Goal: Task Accomplishment & Management: Manage account settings

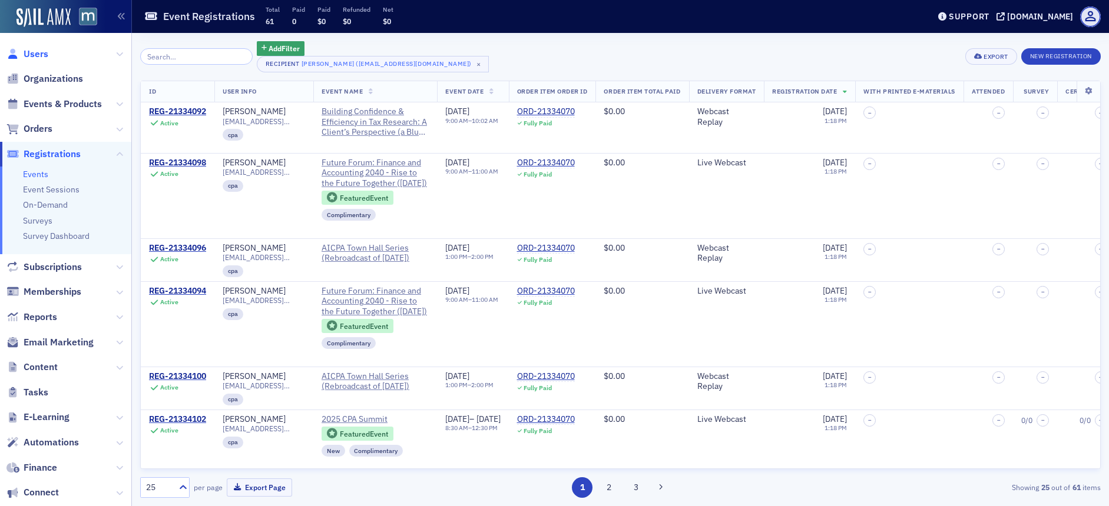
click at [28, 52] on span "Users" at bounding box center [36, 54] width 25 height 13
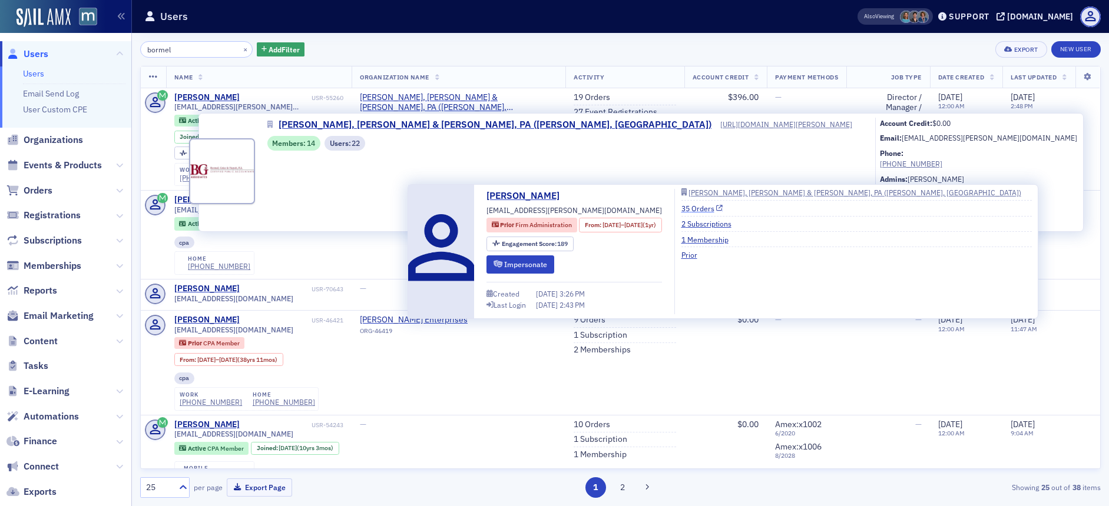
type input "bormel"
click at [723, 210] on link "35 Orders" at bounding box center [702, 208] width 42 height 11
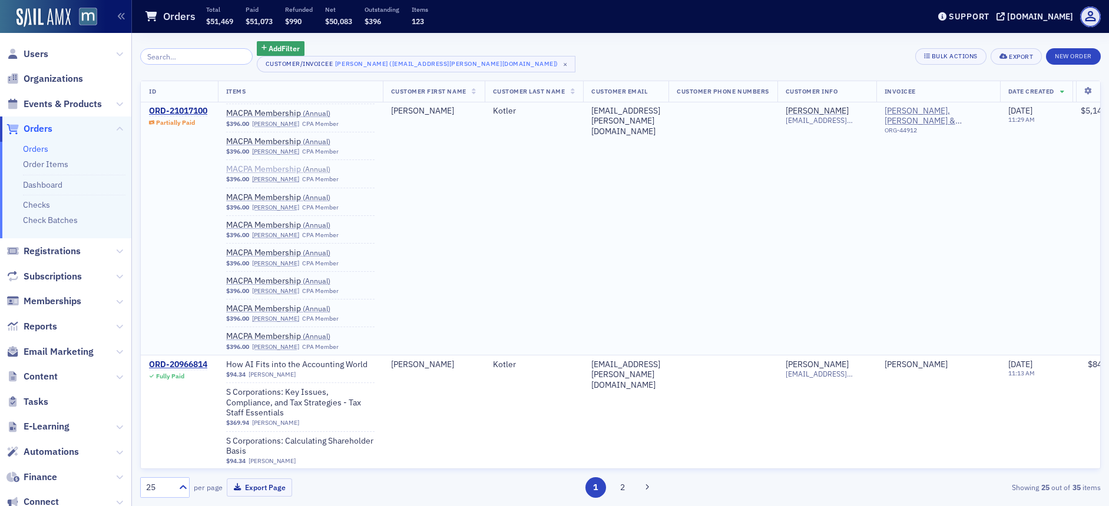
scroll to position [366, 0]
click at [196, 108] on div "ORD-21017100" at bounding box center [178, 111] width 58 height 11
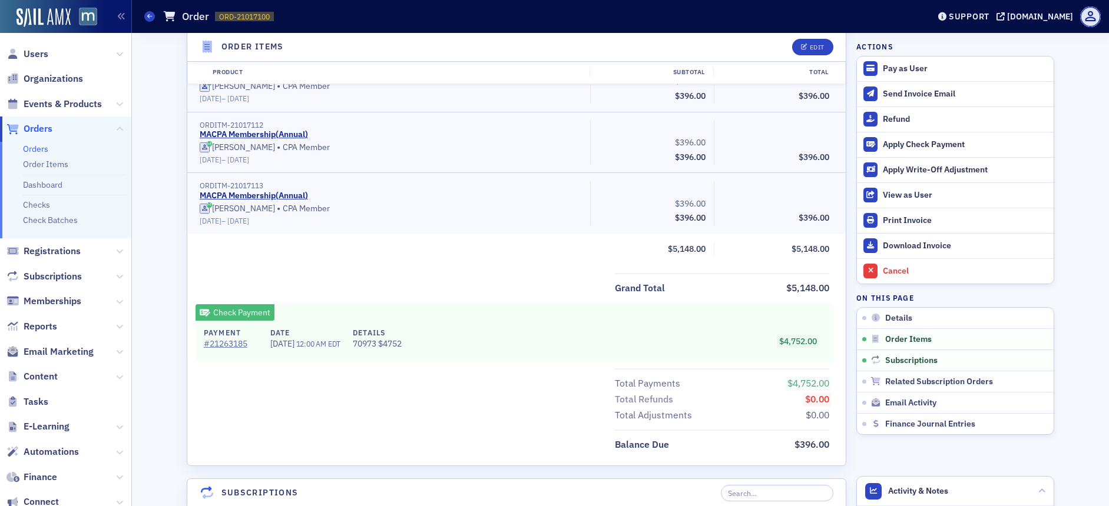
scroll to position [1012, 0]
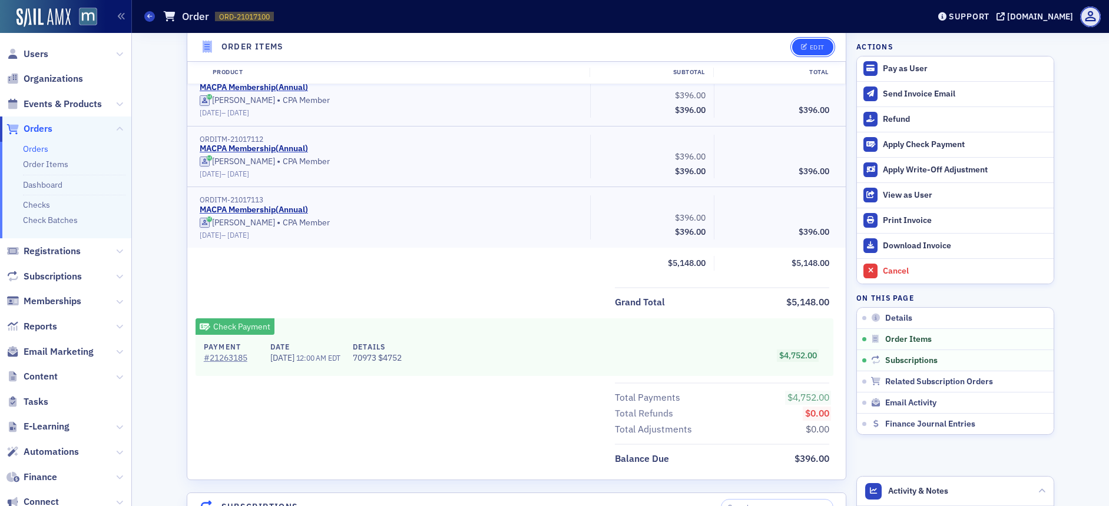
click at [816, 50] on div "Edit" at bounding box center [817, 47] width 15 height 6
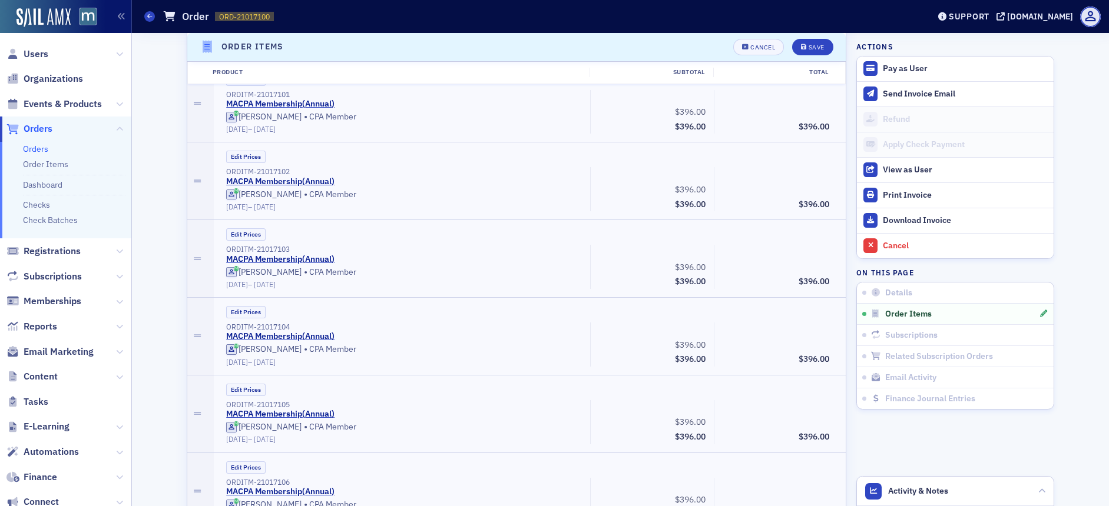
scroll to position [1053, 0]
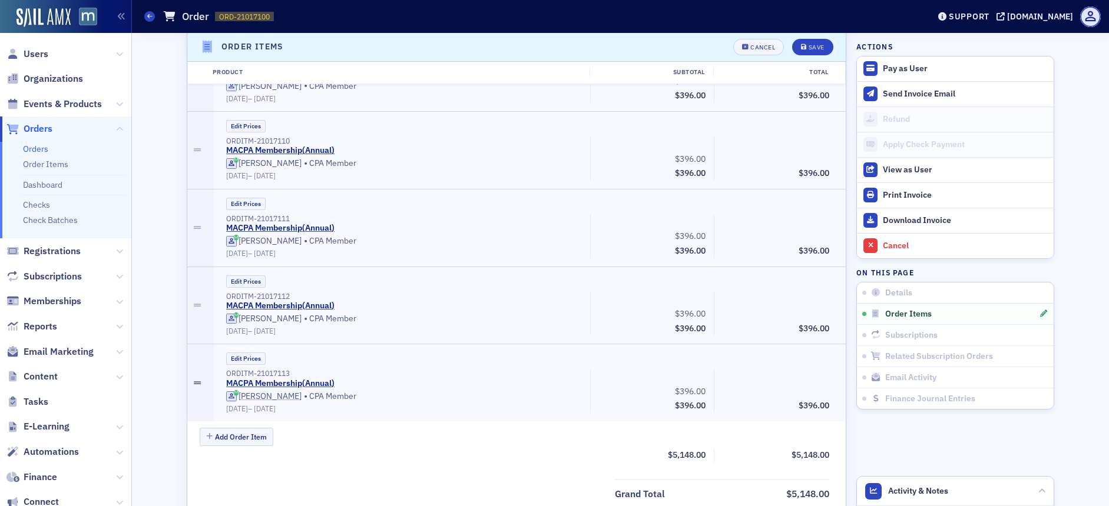
click at [194, 383] on icon at bounding box center [197, 383] width 7 height 8
click at [757, 49] on div "Cancel" at bounding box center [762, 47] width 25 height 6
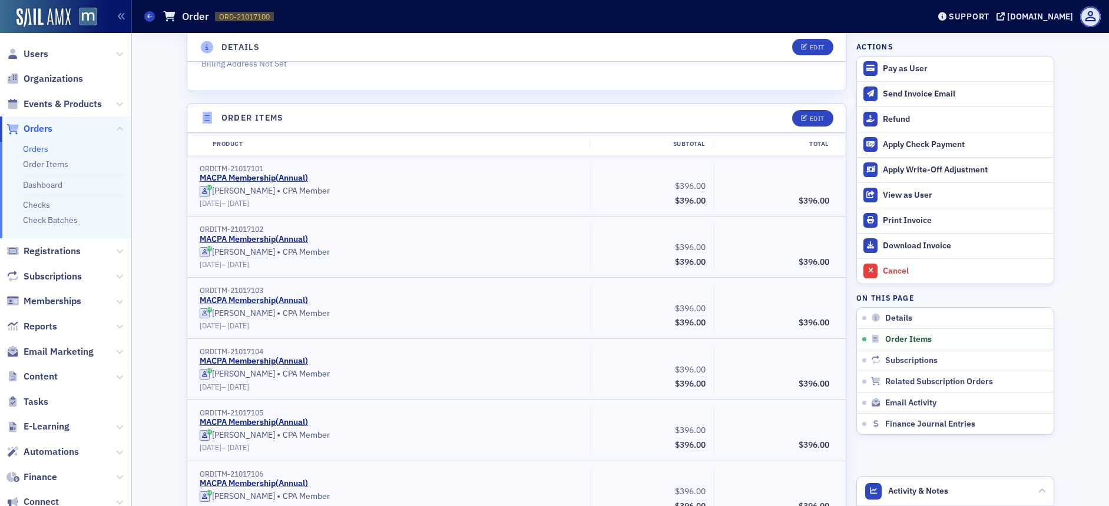
scroll to position [0, 0]
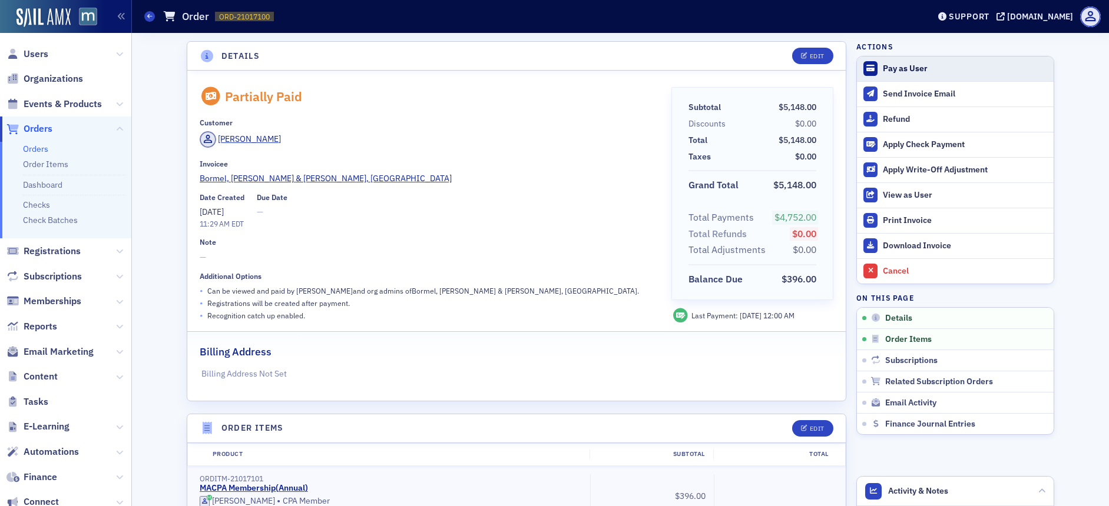
click at [887, 67] on div "Pay as User" at bounding box center [965, 69] width 165 height 11
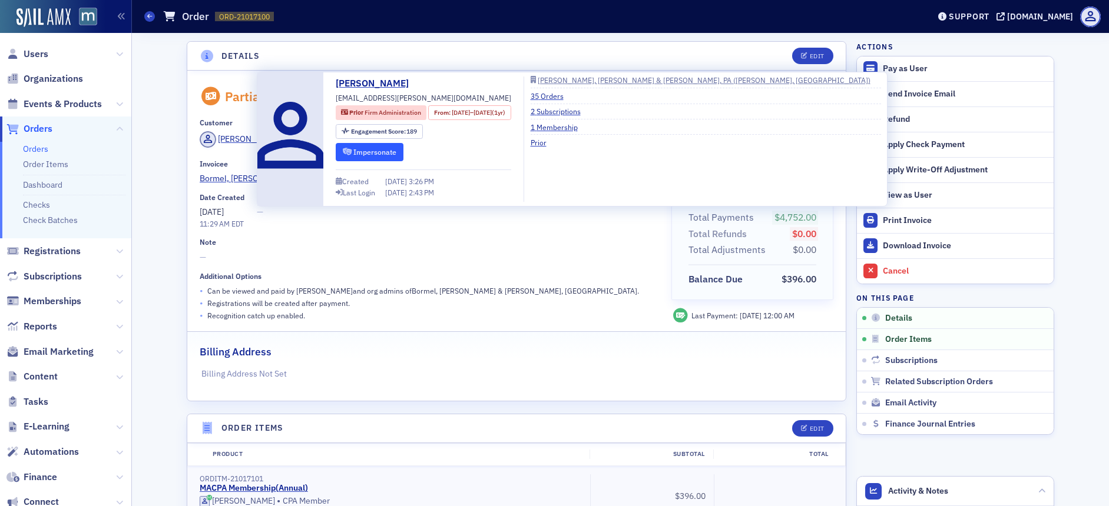
click at [376, 148] on button "Impersonate" at bounding box center [370, 152] width 68 height 18
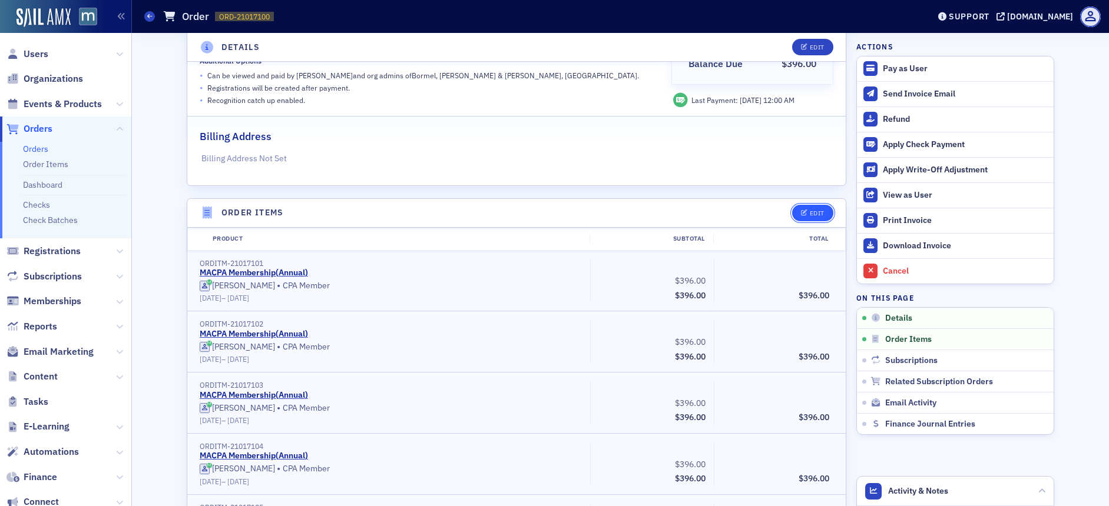
click at [810, 206] on button "Edit" at bounding box center [812, 213] width 41 height 16
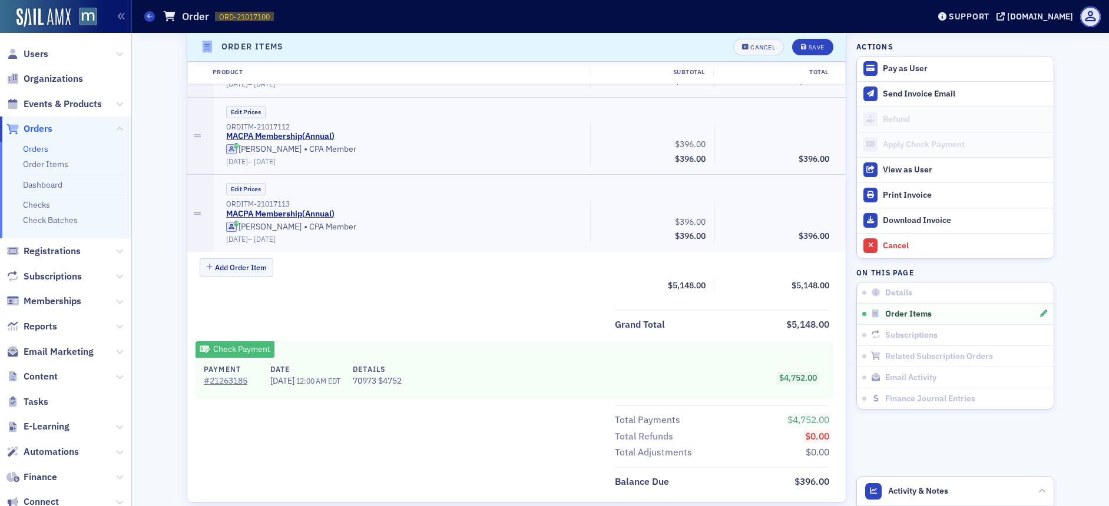
scroll to position [1273, 0]
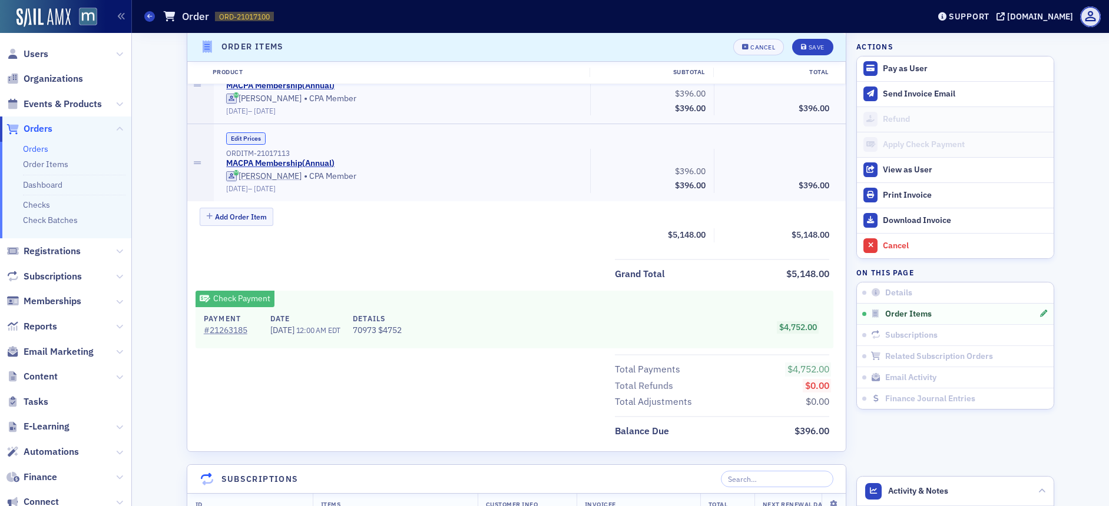
click at [240, 132] on button "Edit Prices" at bounding box center [245, 138] width 39 height 12
click at [807, 168] on input "0.00" at bounding box center [805, 169] width 58 height 16
click at [688, 170] on input "396.00" at bounding box center [681, 169] width 58 height 16
type input "0.00"
click at [824, 47] on button "Save" at bounding box center [812, 47] width 41 height 16
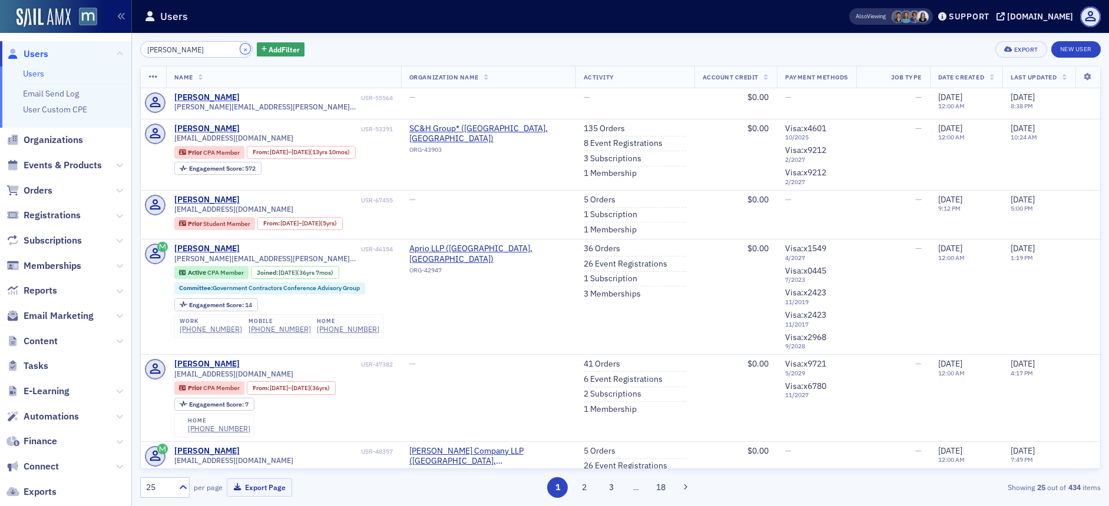
click at [240, 48] on button "×" at bounding box center [245, 49] width 11 height 11
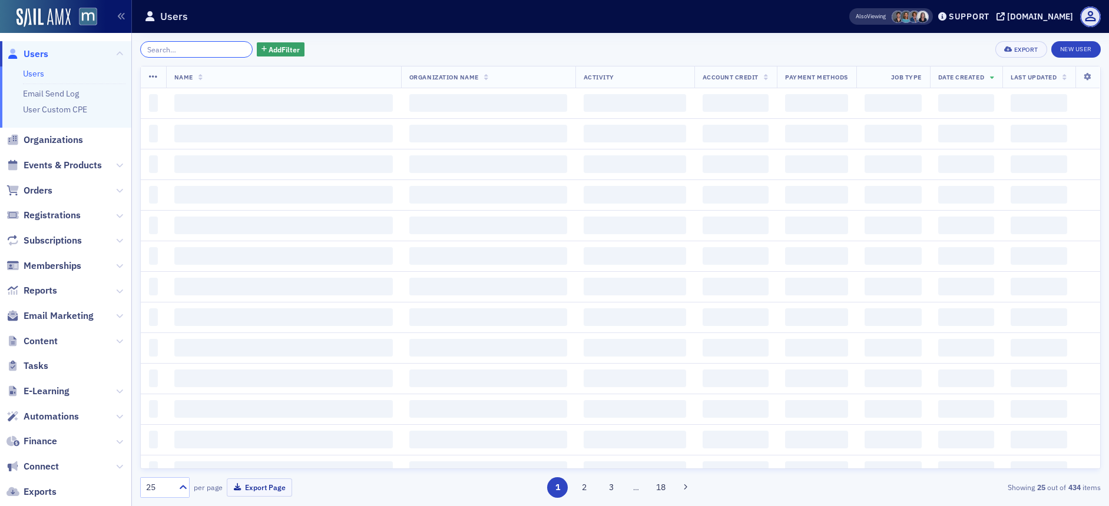
click at [224, 48] on input "search" at bounding box center [196, 49] width 112 height 16
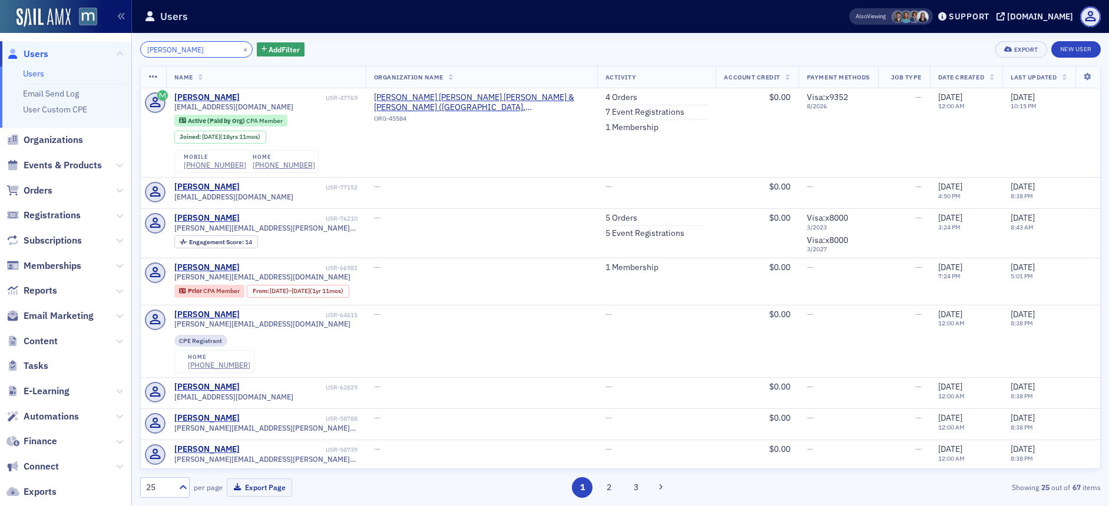
type input "jodi aust"
click at [240, 47] on button "×" at bounding box center [245, 49] width 11 height 11
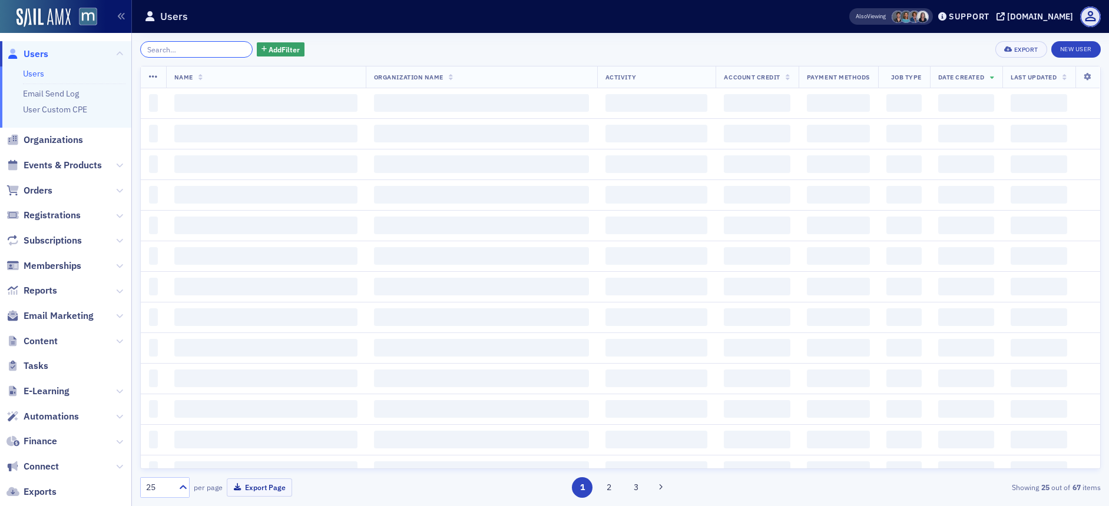
click at [214, 49] on input "search" at bounding box center [196, 49] width 112 height 16
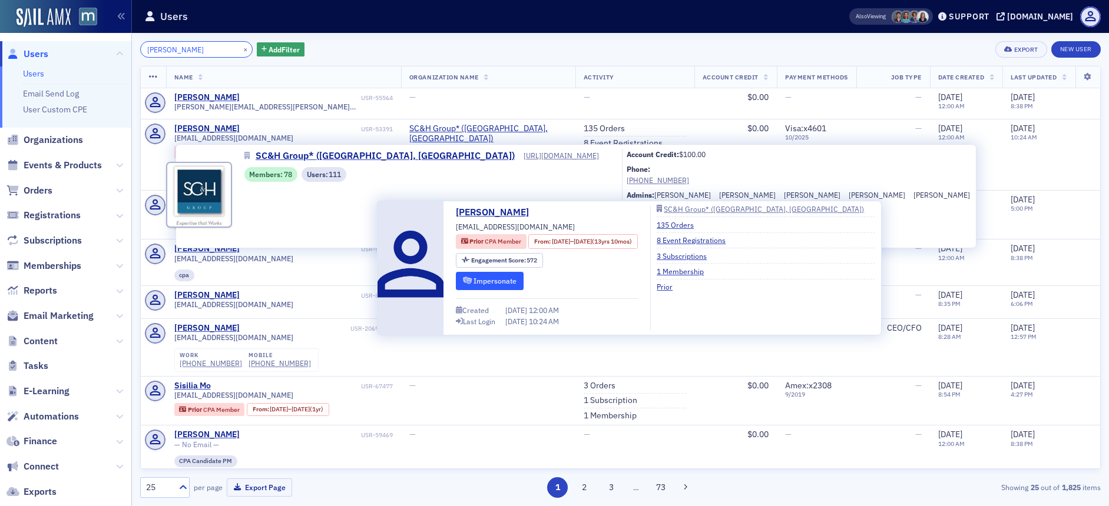
type input "teresa mo"
click at [499, 279] on button "Impersonate" at bounding box center [490, 281] width 68 height 18
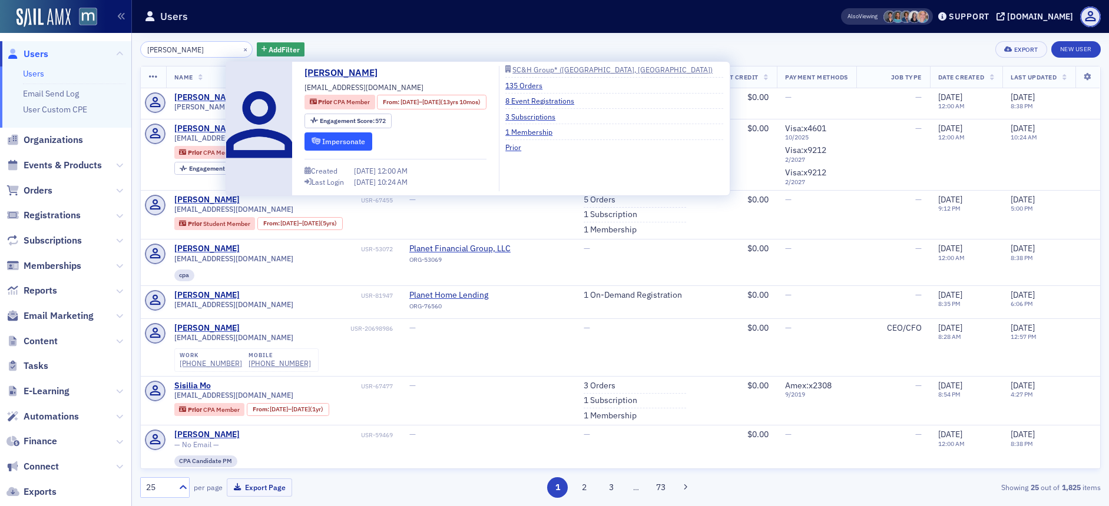
click at [329, 142] on button "Impersonate" at bounding box center [338, 141] width 68 height 18
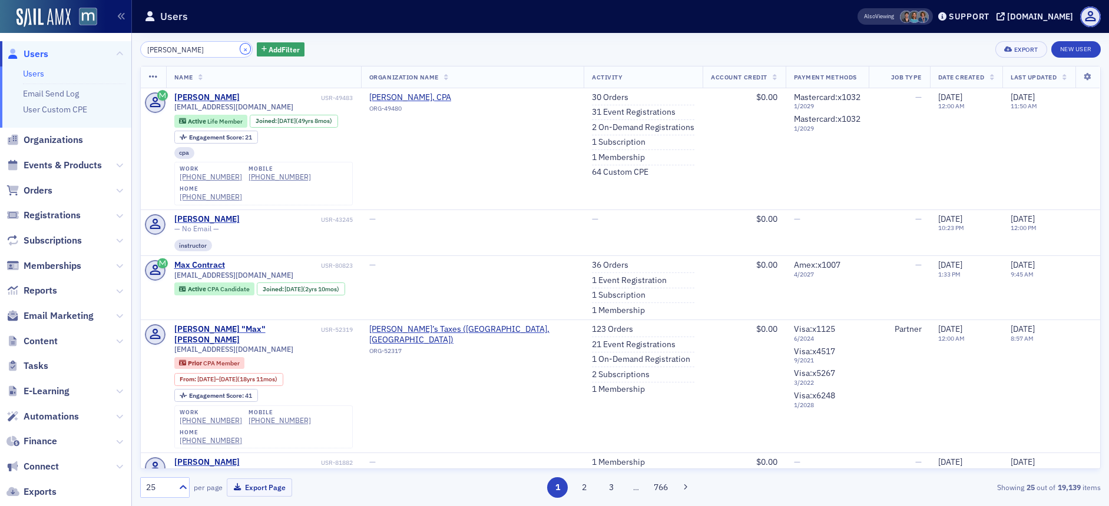
click at [240, 47] on button "×" at bounding box center [245, 49] width 11 height 11
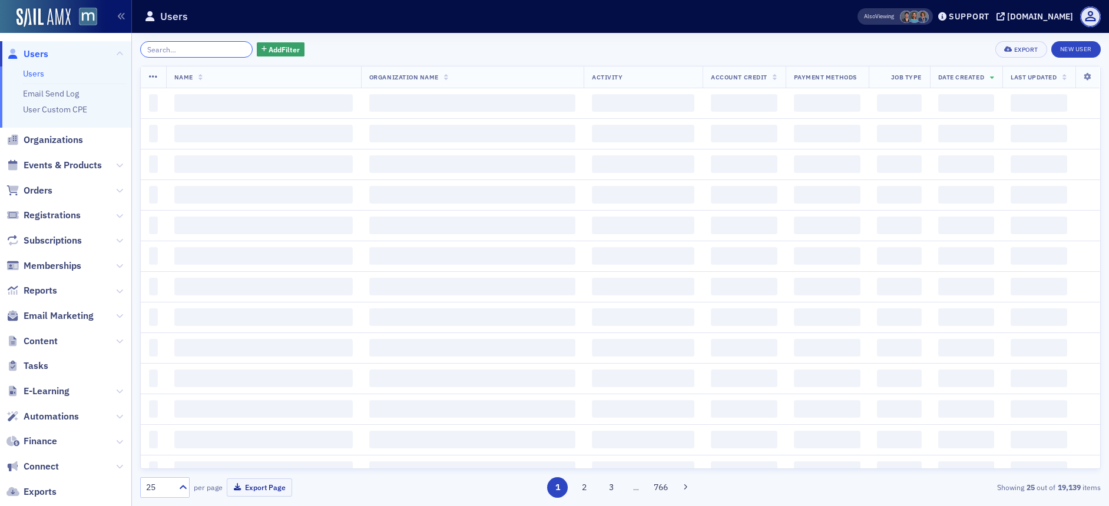
click at [213, 49] on input "search" at bounding box center [196, 49] width 112 height 16
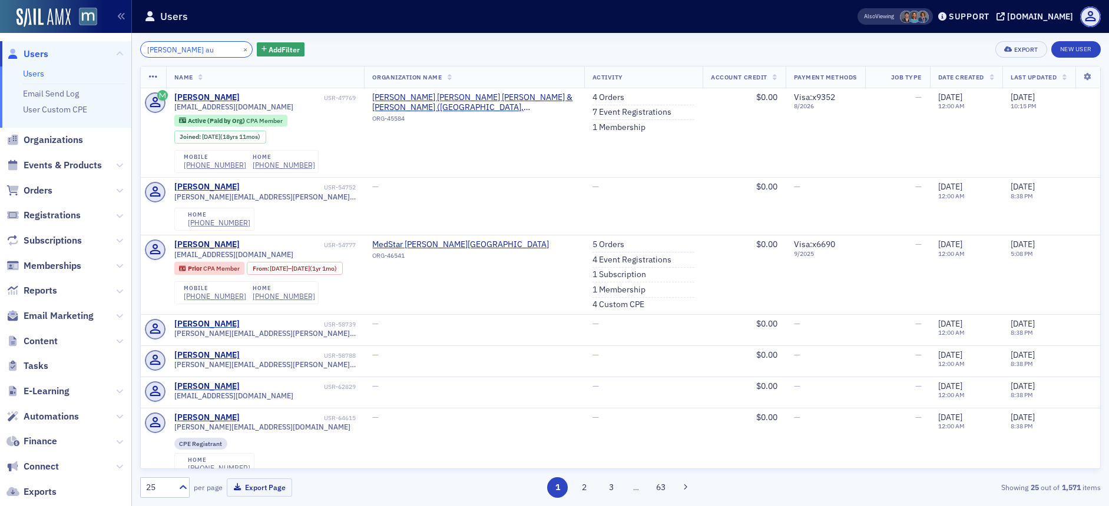
type input "[PERSON_NAME] au"
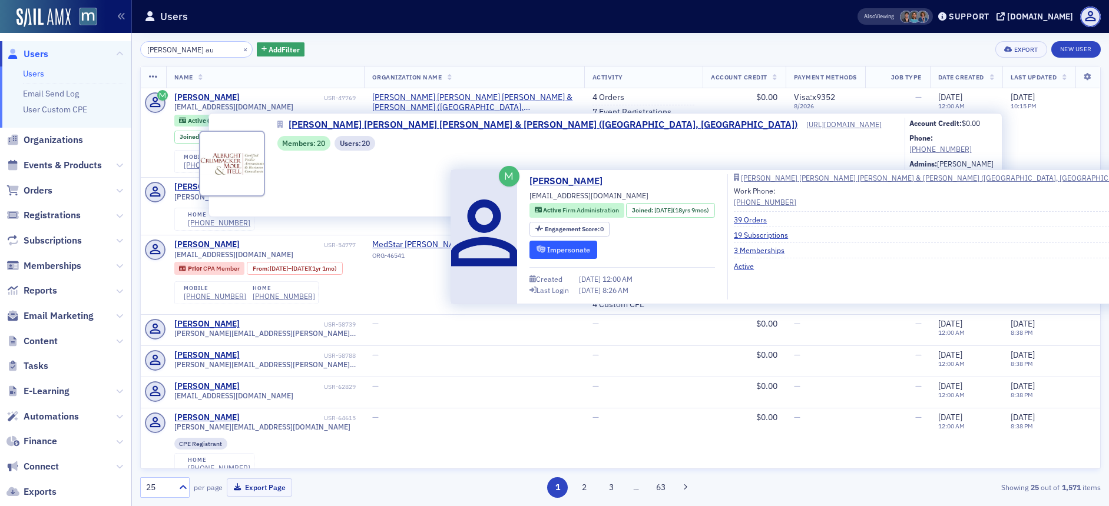
click at [561, 249] on button "Impersonate" at bounding box center [563, 250] width 68 height 18
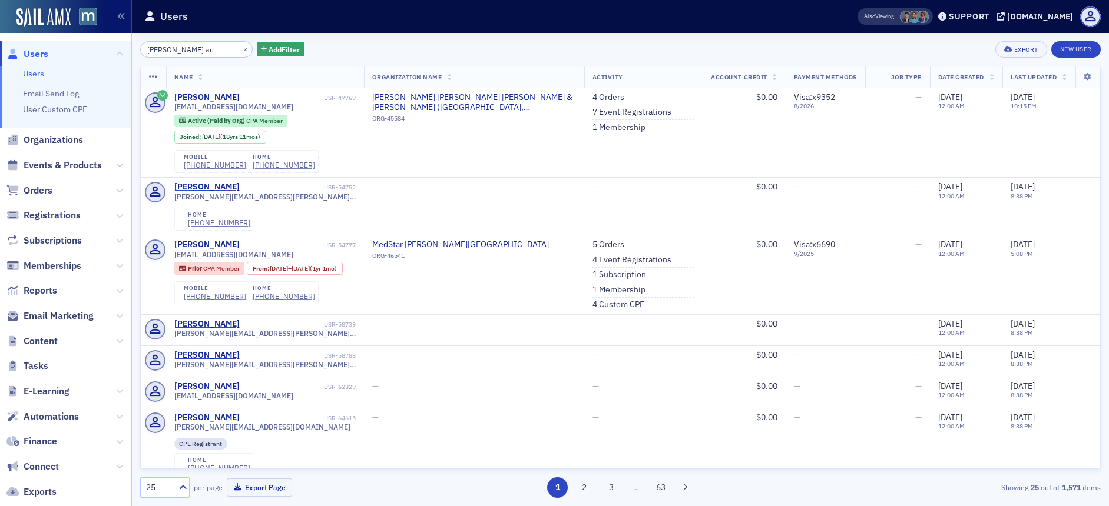
drag, startPoint x: 1062, startPoint y: 43, endPoint x: 865, endPoint y: 1, distance: 201.2
click at [1071, 48] on link "New User" at bounding box center [1075, 49] width 49 height 16
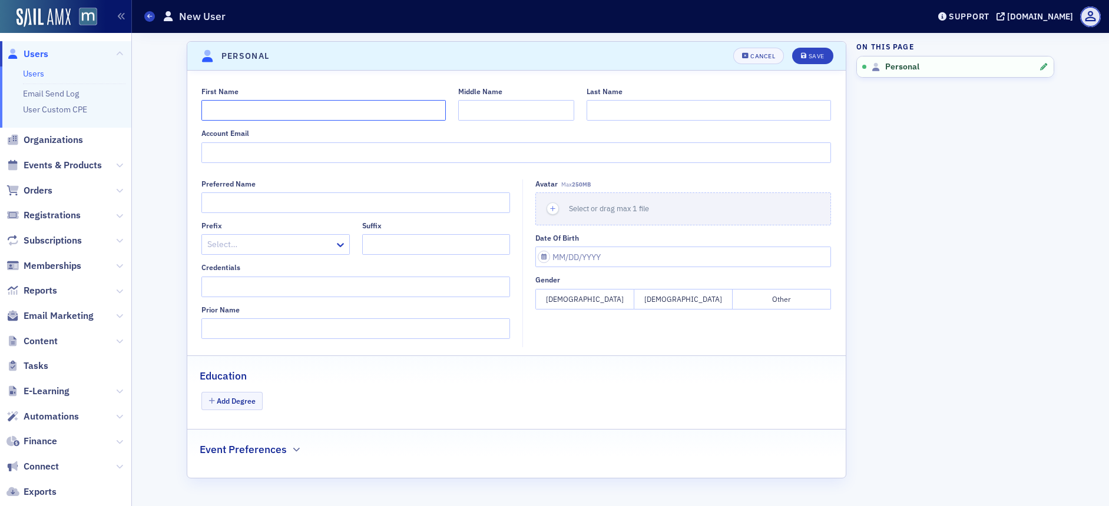
click at [262, 118] on input "First Name" at bounding box center [323, 110] width 244 height 21
type input "Rush"
type input "Shah"
click at [251, 157] on input "Account Email" at bounding box center [515, 153] width 629 height 21
type input "rshah@allbrightcpa.com"
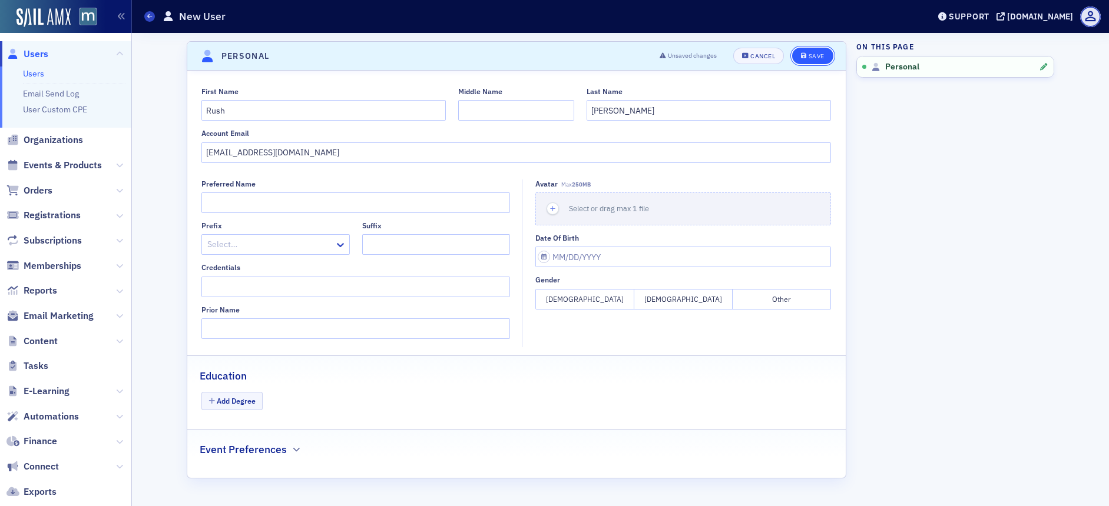
click at [816, 53] on div "Save" at bounding box center [817, 56] width 16 height 6
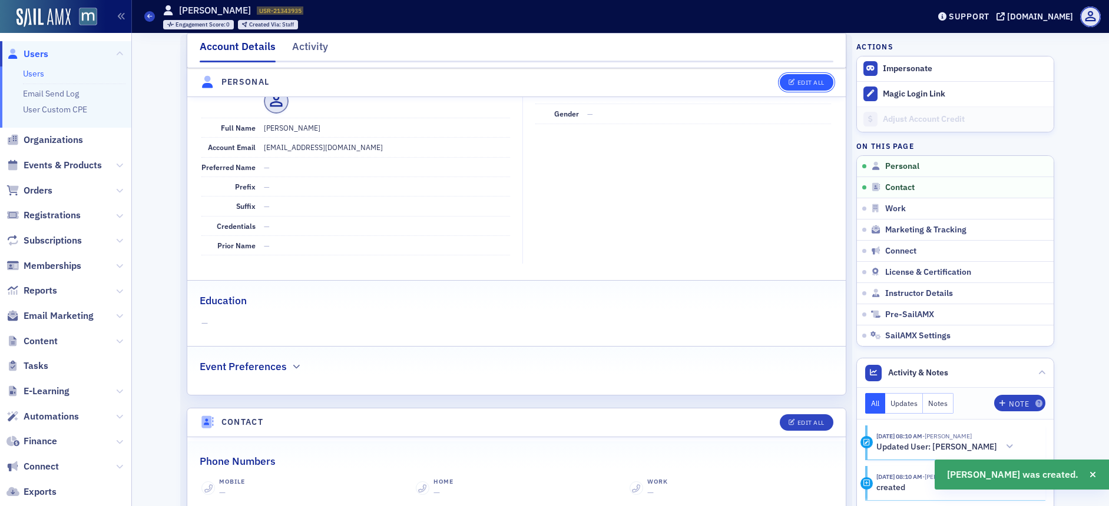
click at [810, 80] on div "Edit All" at bounding box center [810, 82] width 27 height 6
select select "US"
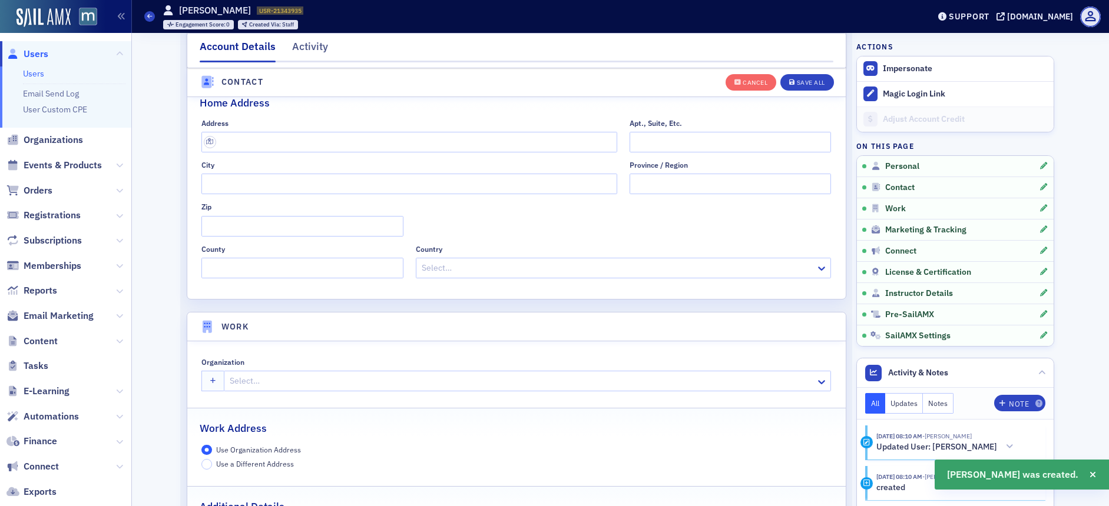
scroll to position [710, 0]
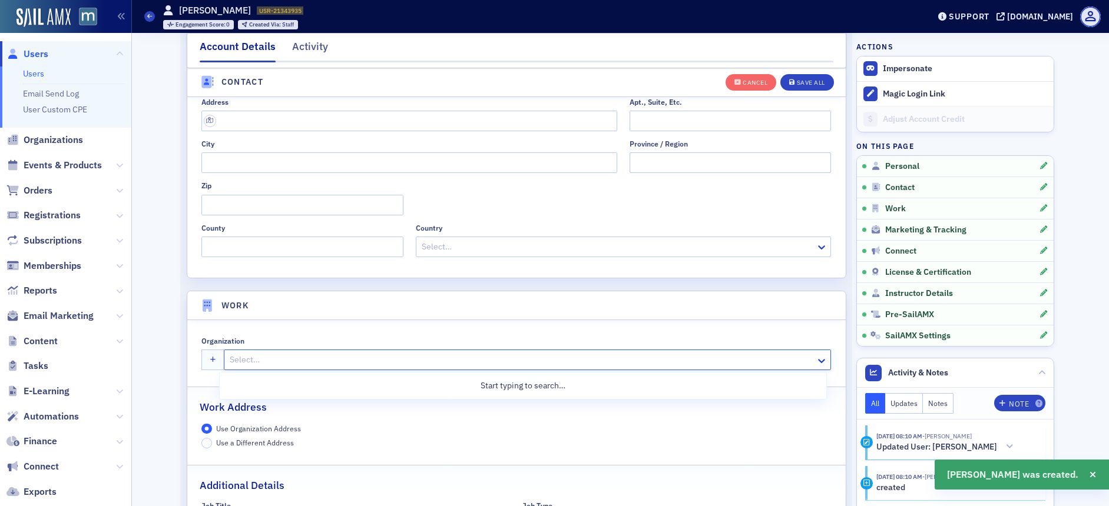
click at [281, 361] on div at bounding box center [521, 360] width 586 height 15
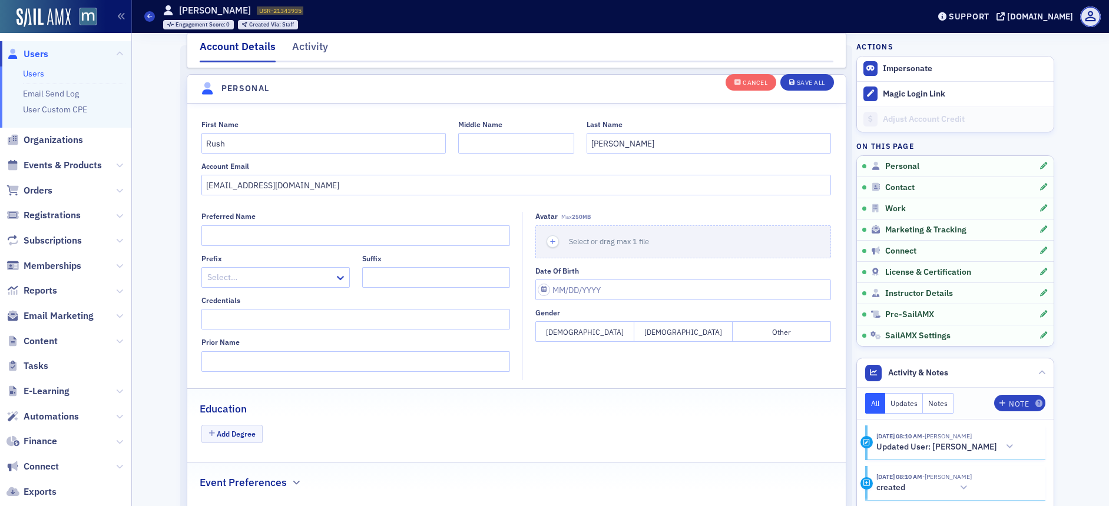
scroll to position [0, 0]
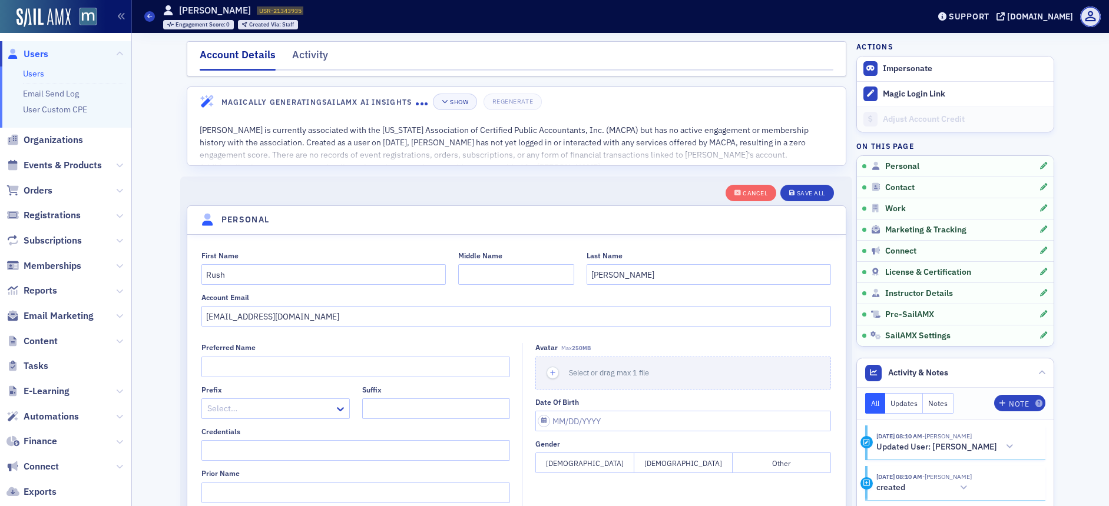
type input "all bright"
drag, startPoint x: 238, startPoint y: 320, endPoint x: 284, endPoint y: 318, distance: 46.0
click at [238, 320] on input "rshah@allbrightcpa.com" at bounding box center [515, 316] width 629 height 21
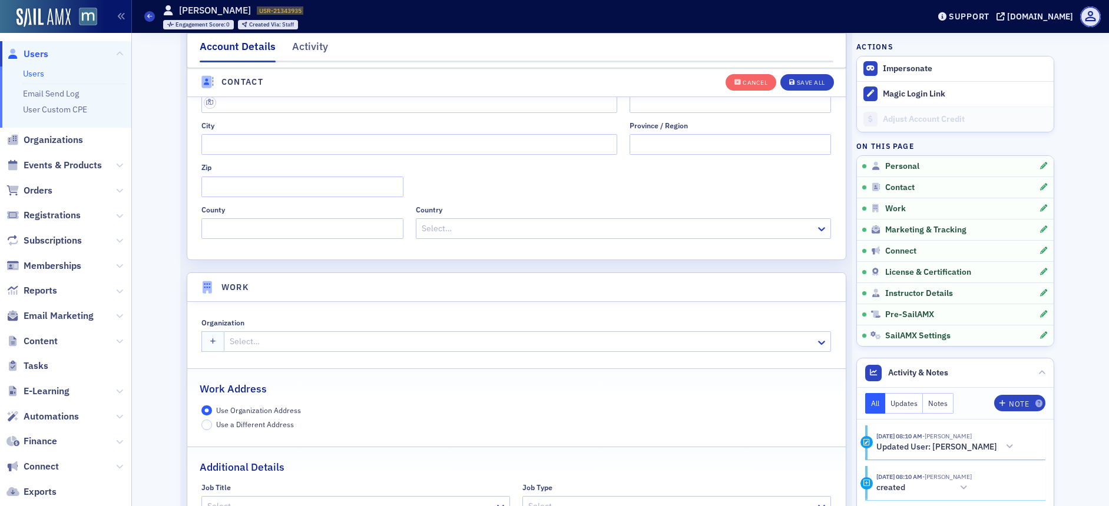
scroll to position [743, 0]
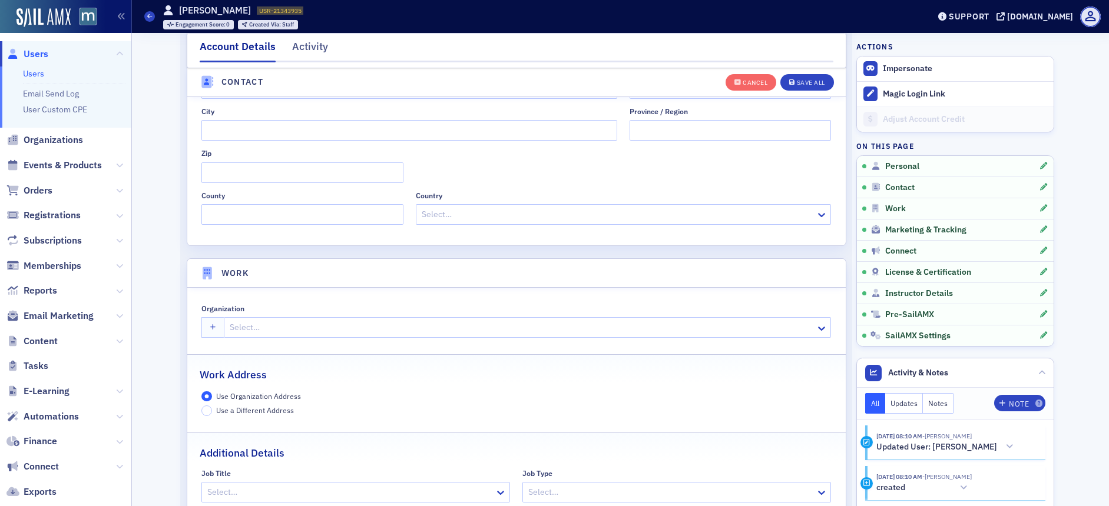
type input "[EMAIL_ADDRESS][DOMAIN_NAME]"
click at [243, 330] on div at bounding box center [521, 327] width 586 height 15
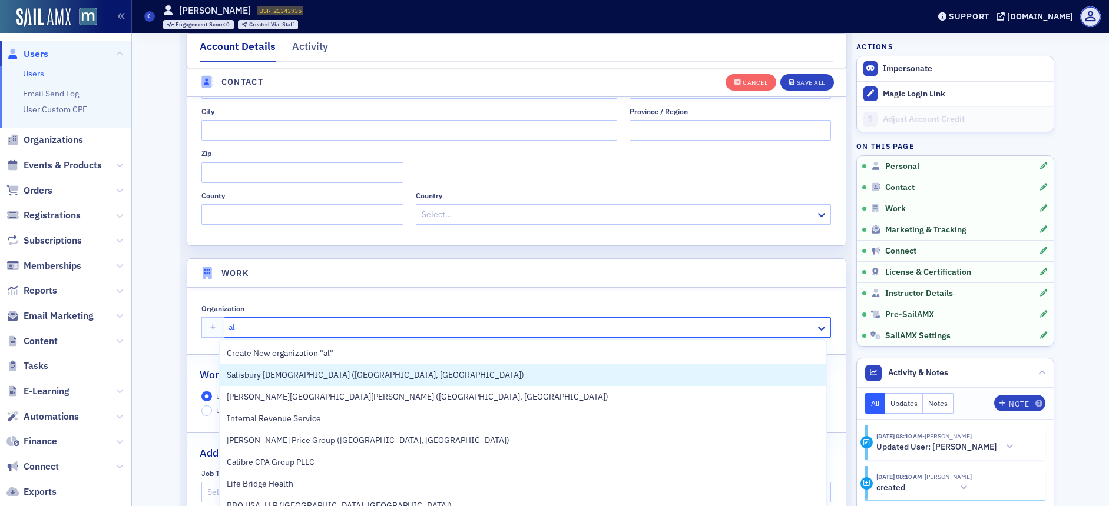
type input "alb"
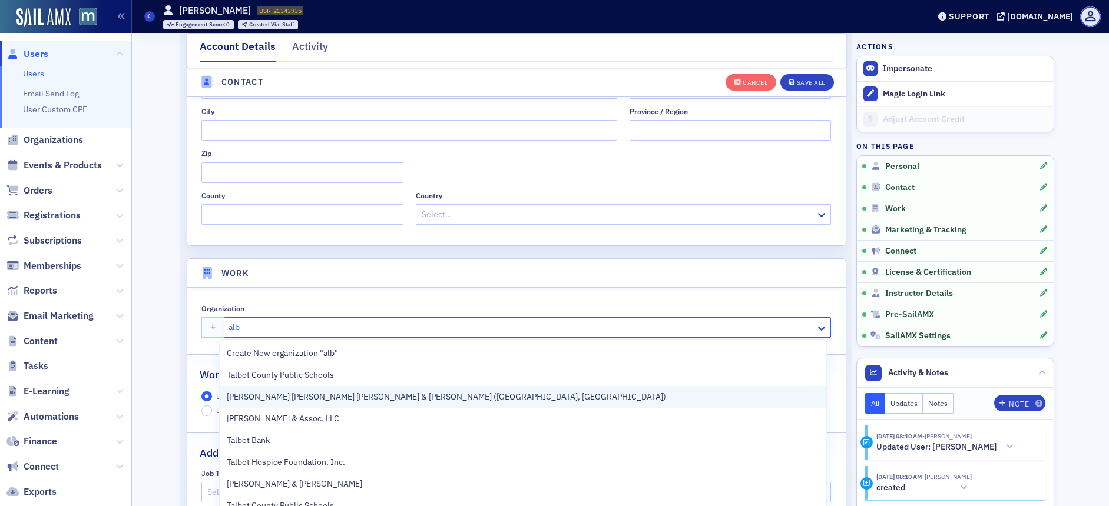
click at [277, 390] on div "[PERSON_NAME] [PERSON_NAME] [PERSON_NAME] & [PERSON_NAME] ([GEOGRAPHIC_DATA], […" at bounding box center [523, 397] width 606 height 22
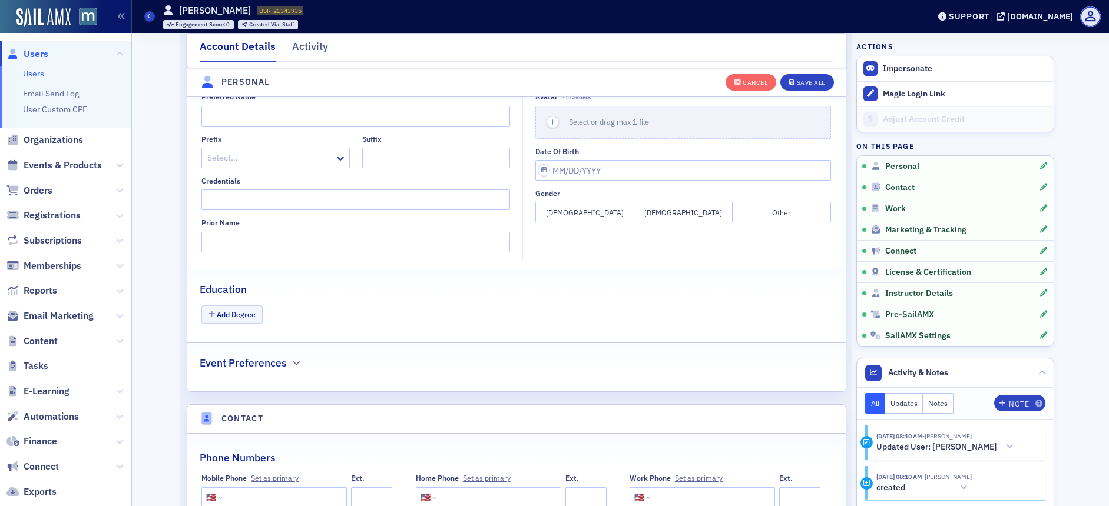
scroll to position [191, 0]
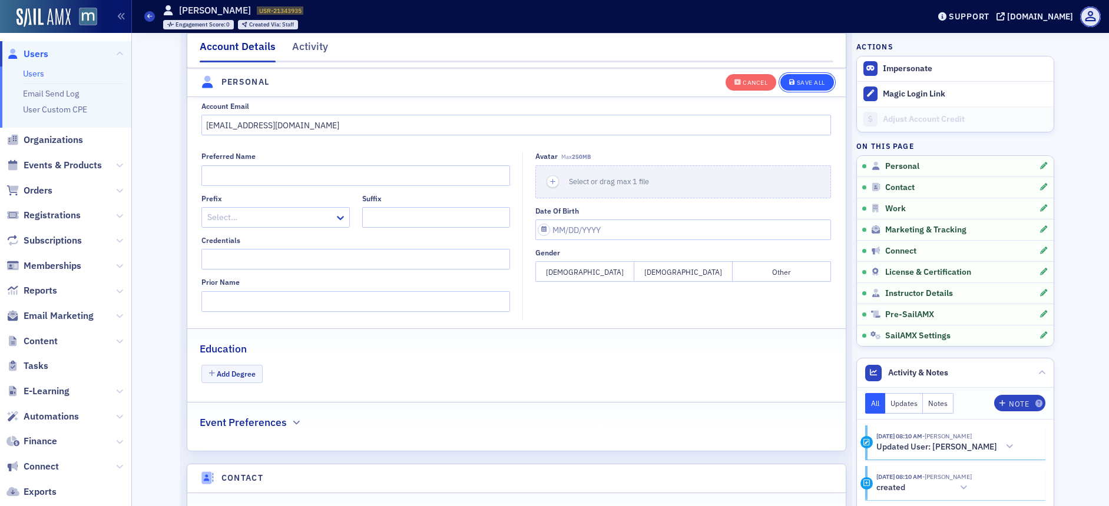
click at [794, 88] on button "Save All" at bounding box center [806, 82] width 53 height 16
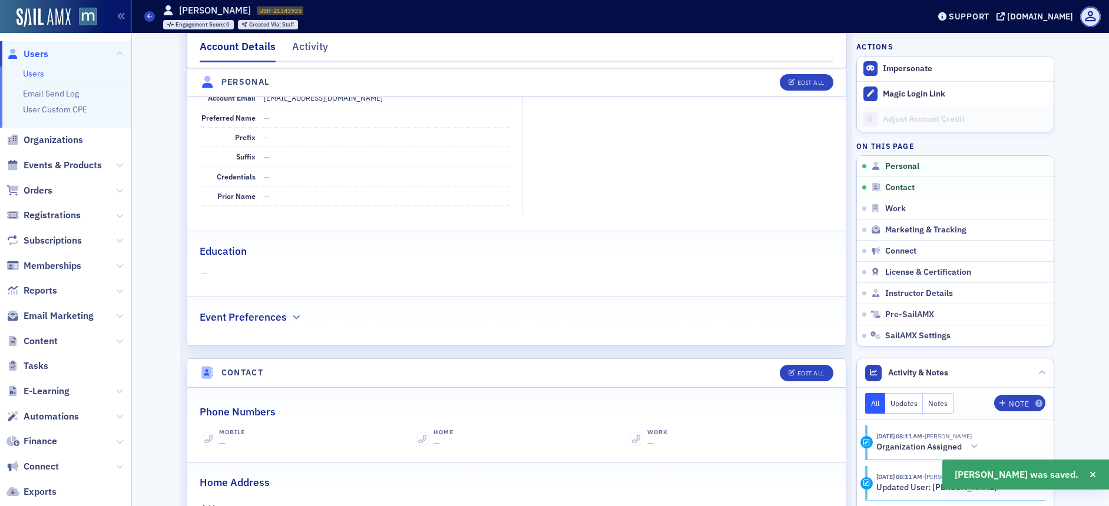
click at [28, 53] on span "Users" at bounding box center [36, 54] width 25 height 13
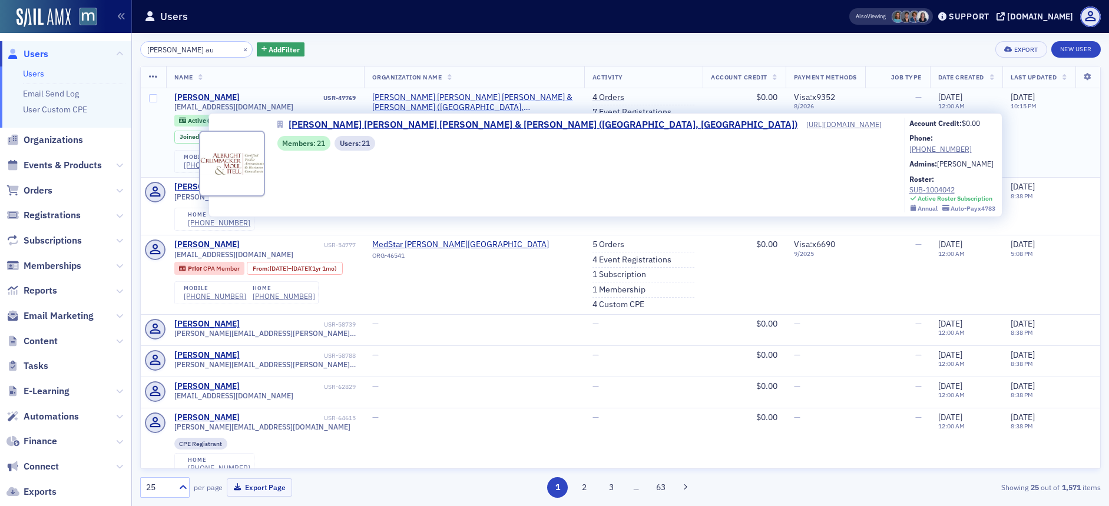
click at [423, 94] on span "[PERSON_NAME] [PERSON_NAME] [PERSON_NAME] & [PERSON_NAME] ([GEOGRAPHIC_DATA], […" at bounding box center [473, 102] width 203 height 21
select select "US"
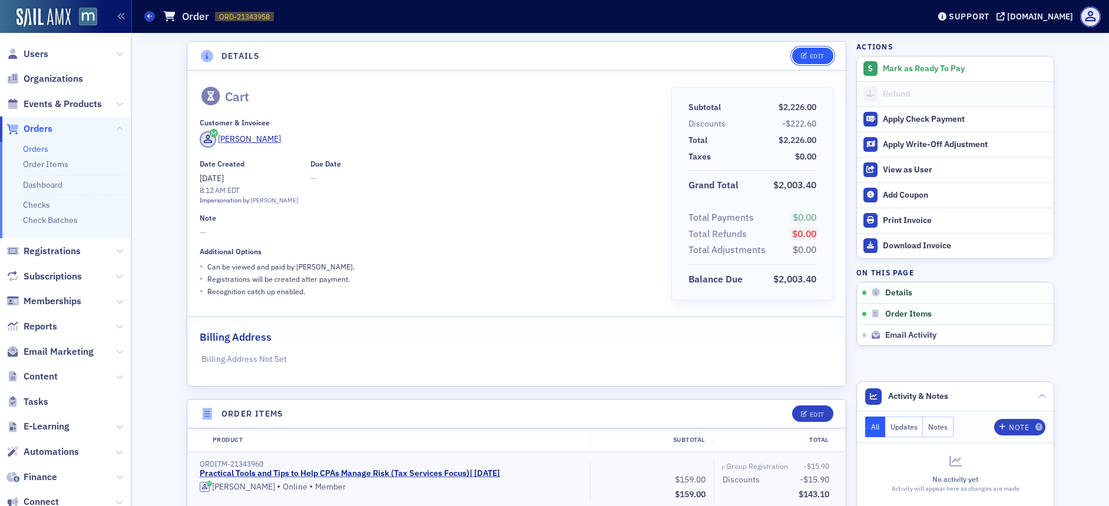
click at [810, 57] on div "Edit" at bounding box center [817, 56] width 15 height 6
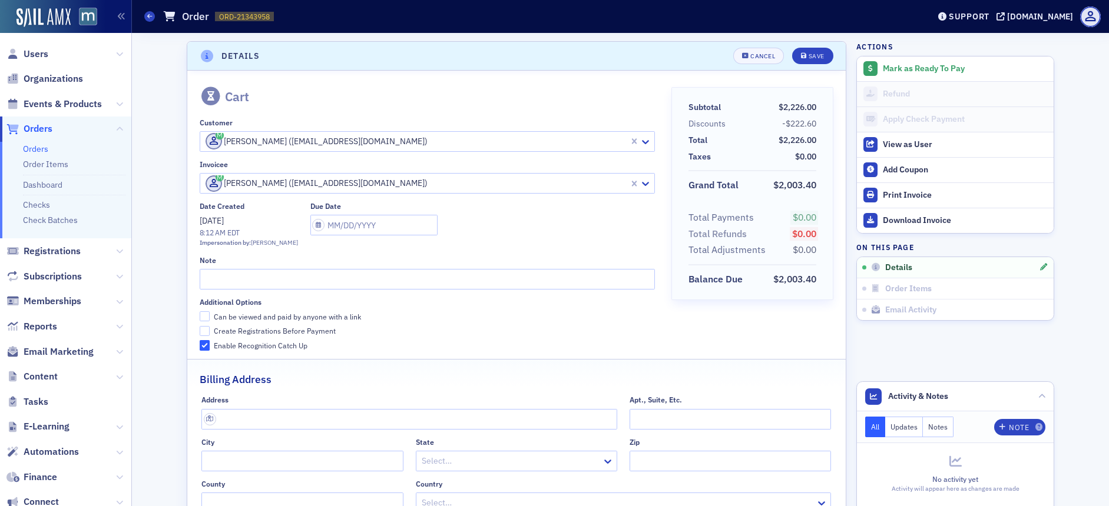
scroll to position [2, 0]
click at [200, 315] on input "Can be viewed and paid by anyone with a link" at bounding box center [205, 314] width 11 height 11
checkbox input "true"
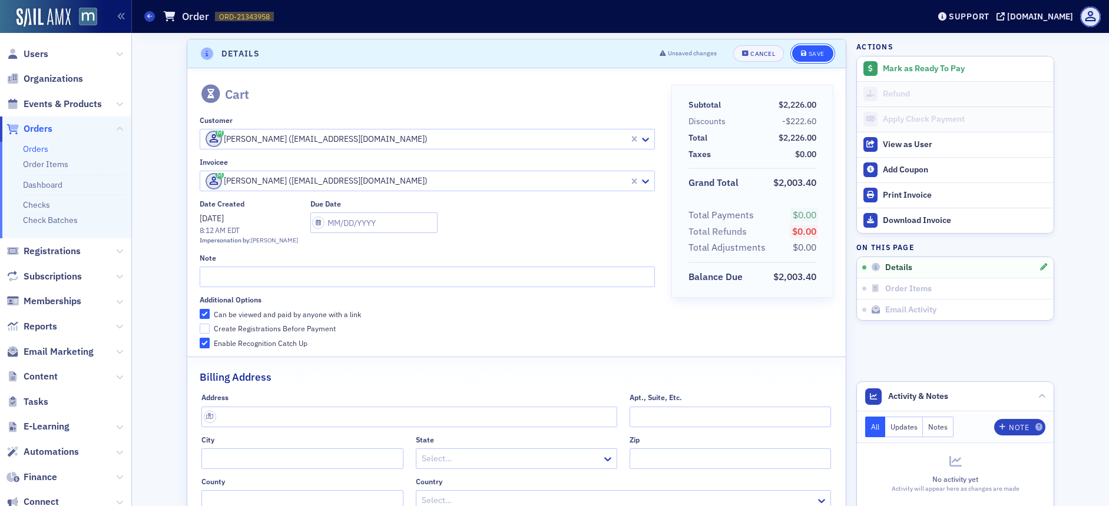
click at [802, 55] on span "Save" at bounding box center [812, 54] width 23 height 6
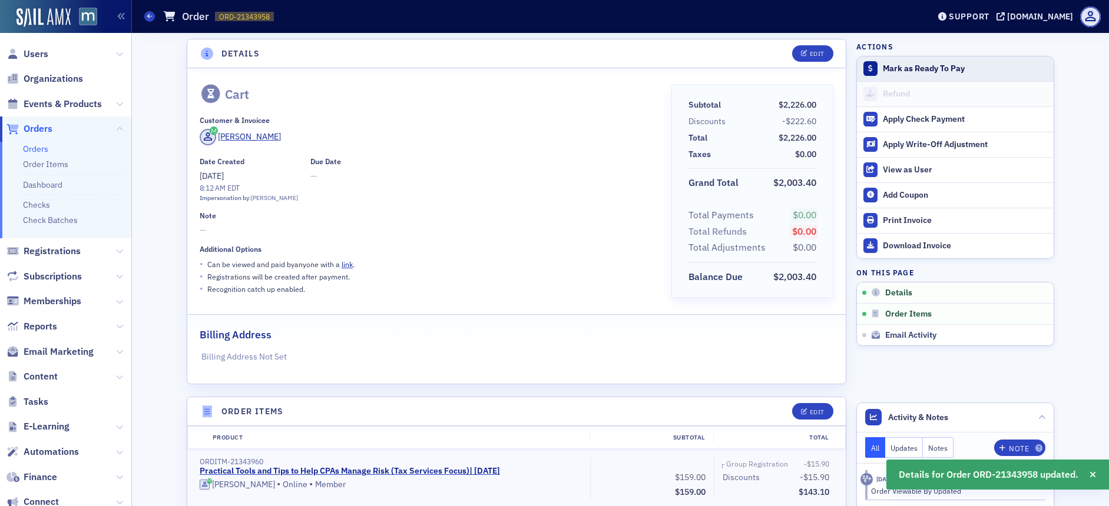
click at [904, 72] on div "Mark as Ready To Pay" at bounding box center [965, 69] width 165 height 11
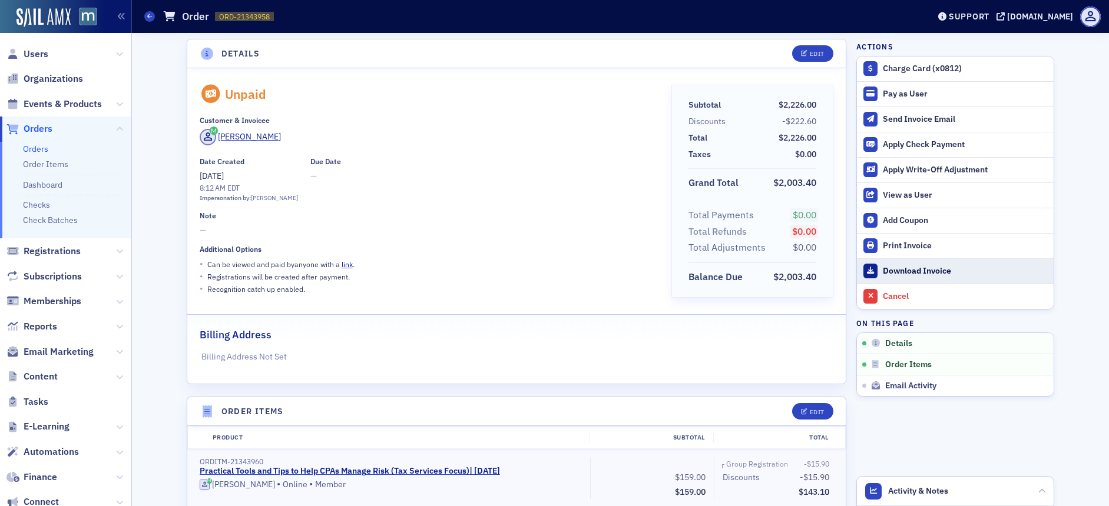
click at [912, 272] on div "Download Invoice" at bounding box center [965, 271] width 165 height 11
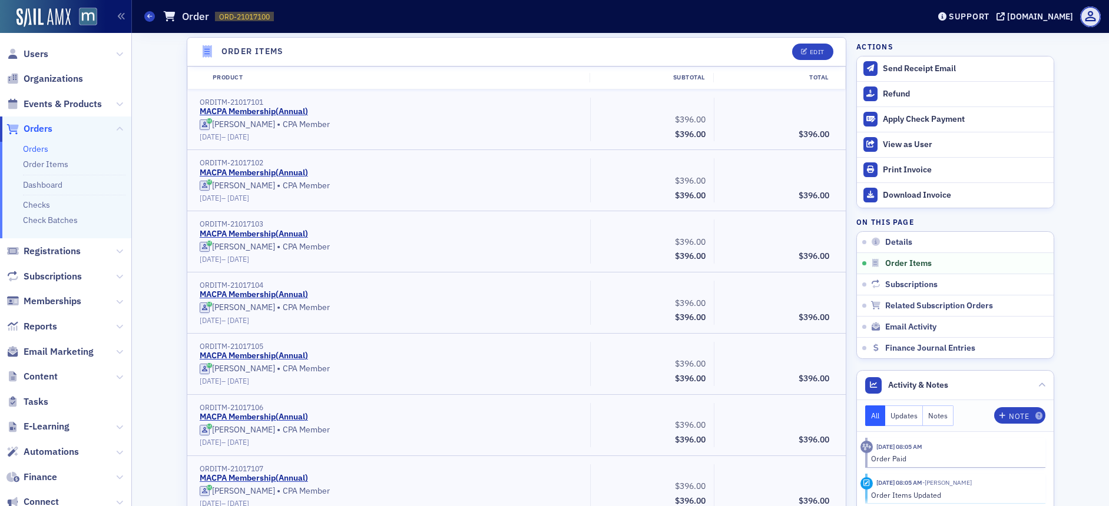
scroll to position [375, 0]
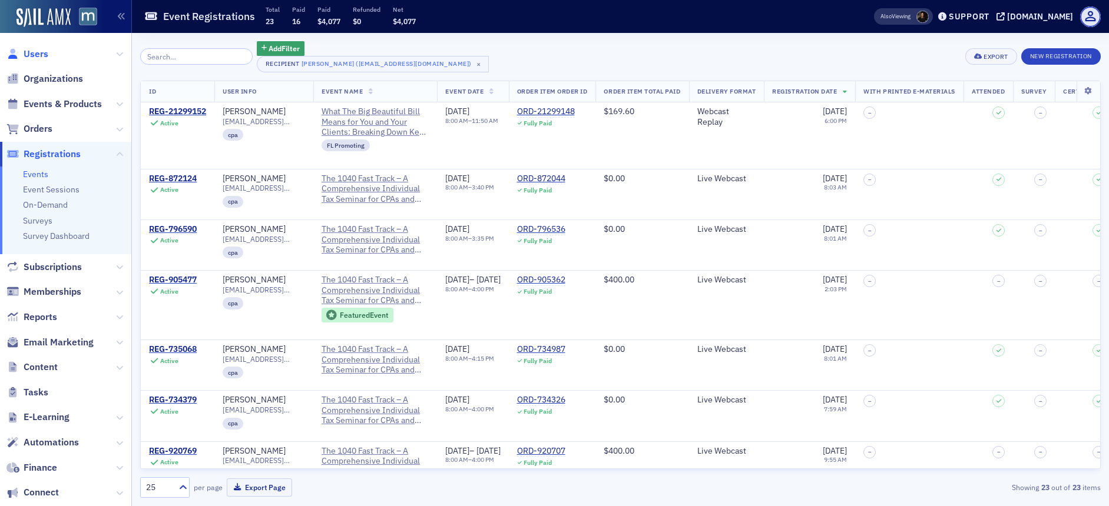
click at [35, 54] on span "Users" at bounding box center [36, 54] width 25 height 13
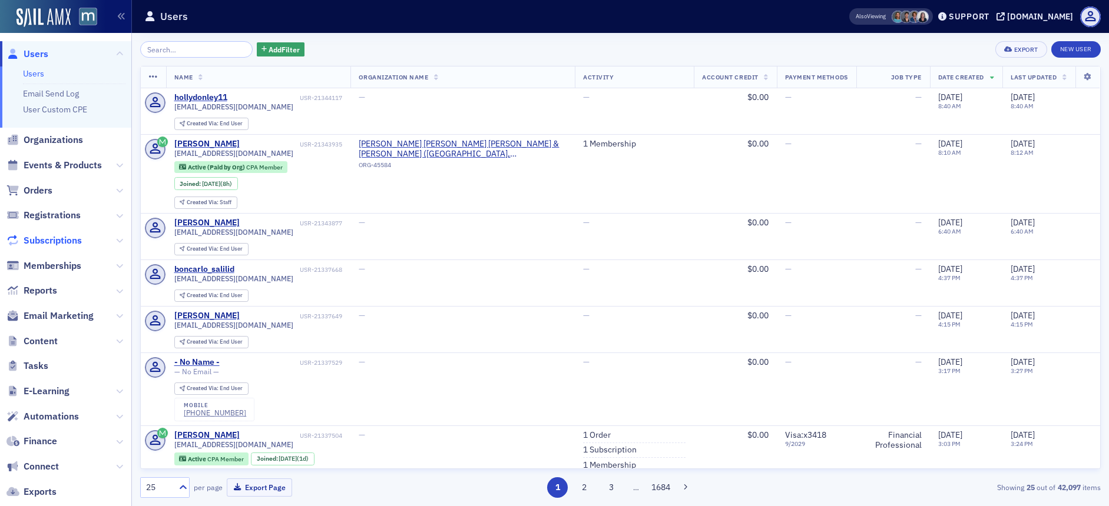
click at [47, 240] on span "Subscriptions" at bounding box center [53, 240] width 58 height 13
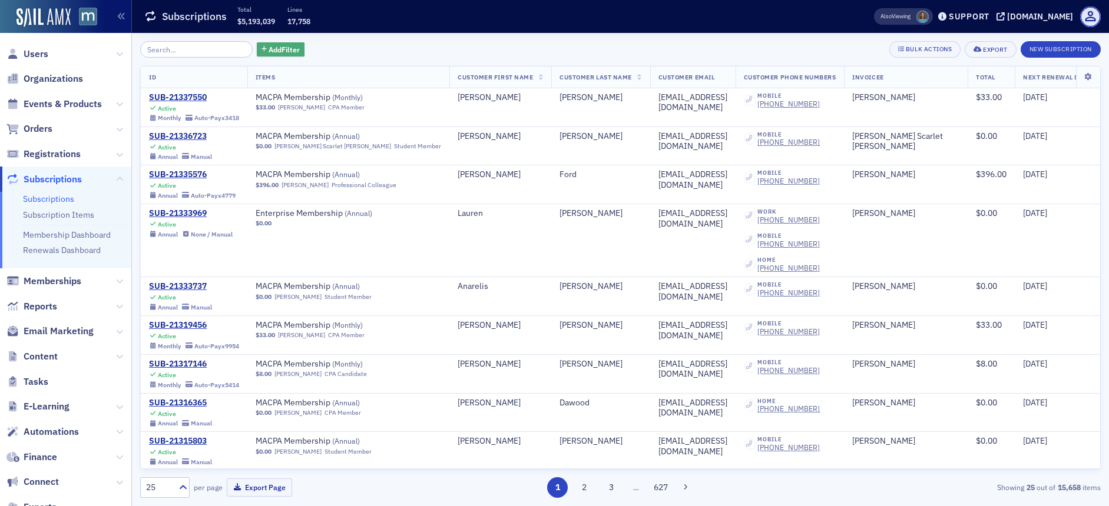
click at [289, 49] on button "Add Filter" at bounding box center [281, 49] width 48 height 15
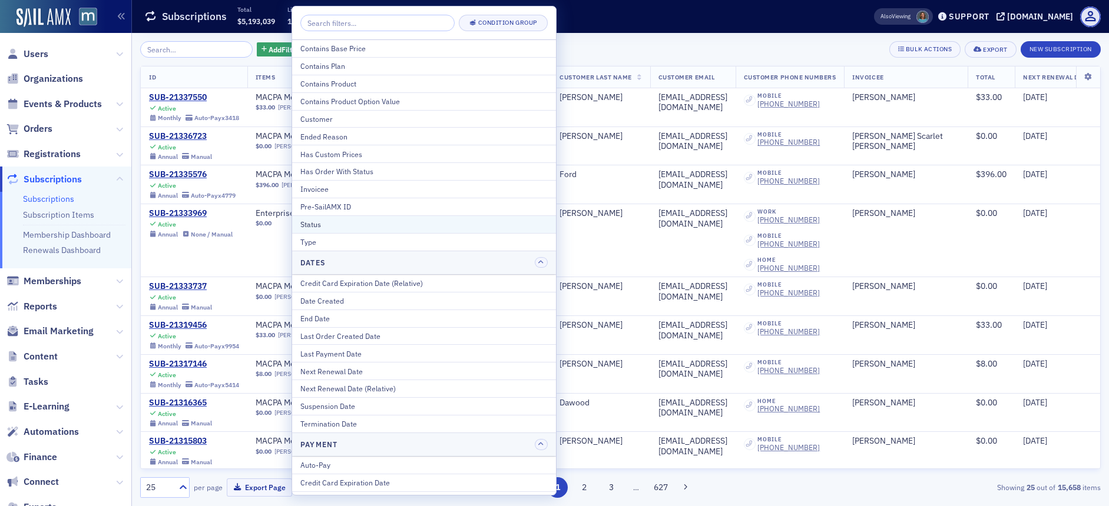
click at [343, 220] on div "Status" at bounding box center [423, 224] width 247 height 11
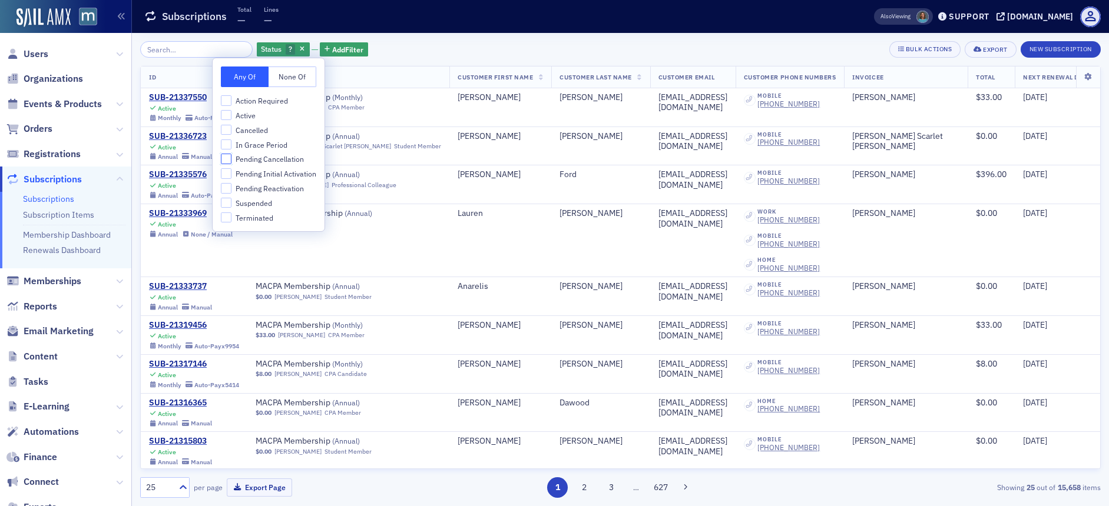
click at [224, 160] on input "Pending Cancellation" at bounding box center [226, 159] width 11 height 11
checkbox input "true"
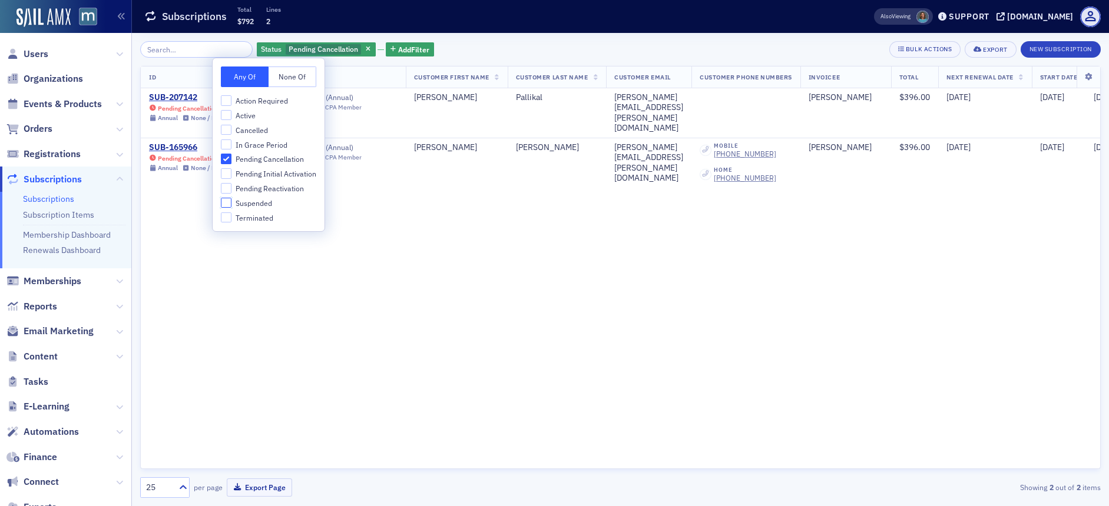
click at [228, 201] on input "Suspended" at bounding box center [226, 203] width 11 height 11
checkbox input "true"
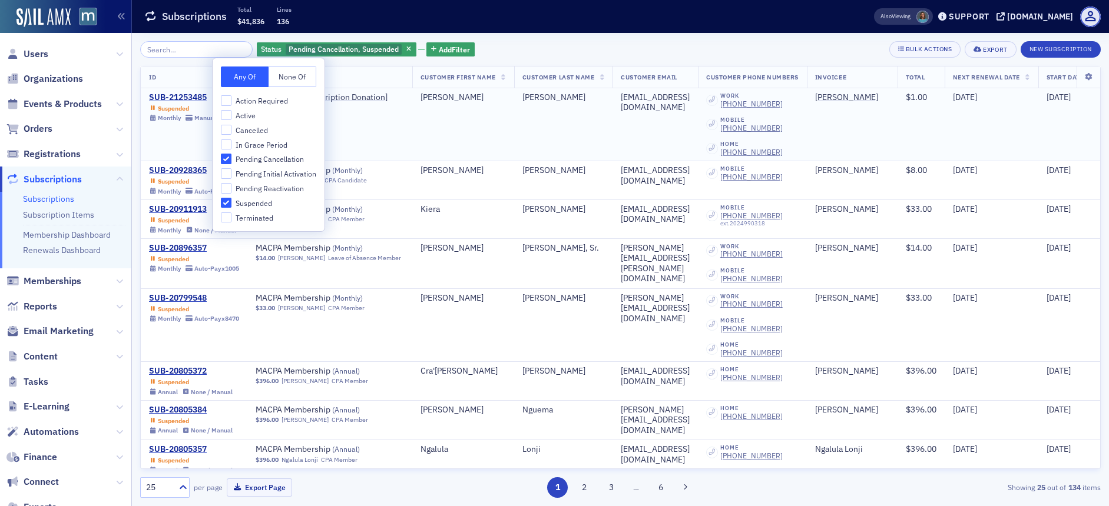
drag, startPoint x: 393, startPoint y: 136, endPoint x: 423, endPoint y: 123, distance: 32.2
click at [393, 135] on td "MACPA PAC [Subscription Donation] ( Monthly ) $1.00 [PERSON_NAME]" at bounding box center [329, 124] width 165 height 73
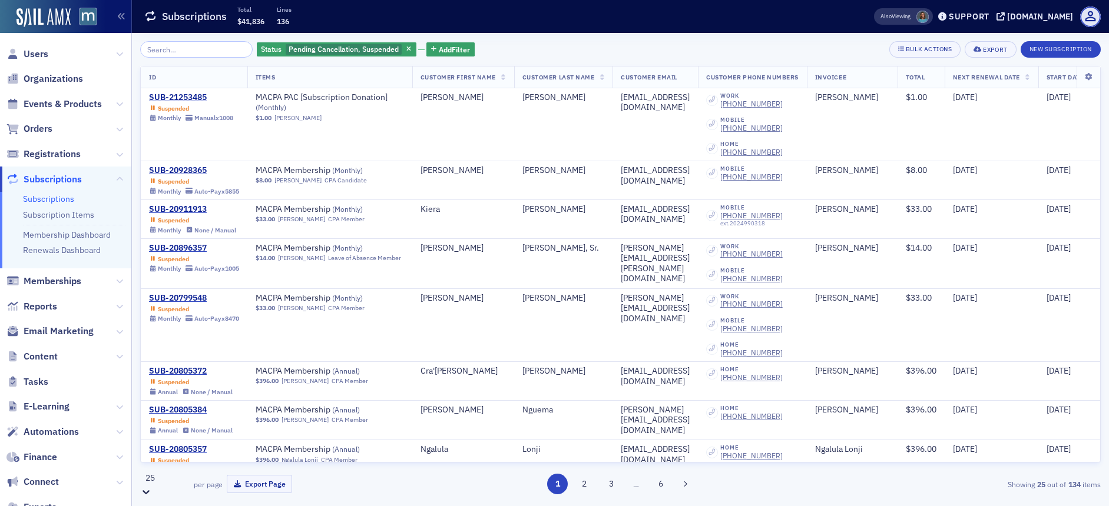
click at [174, 493] on div at bounding box center [164, 492] width 49 height 12
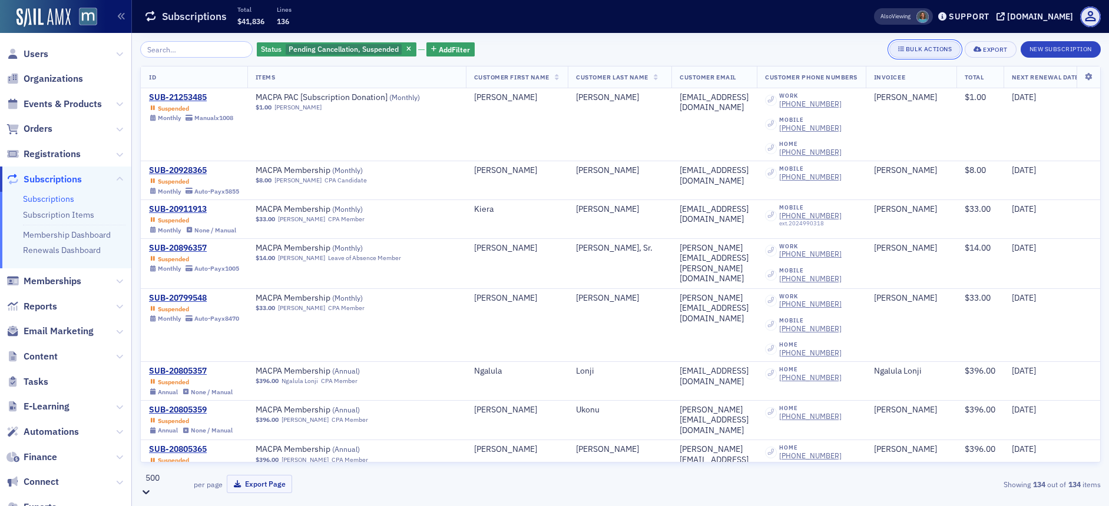
click at [949, 44] on button "Bulk Actions" at bounding box center [924, 49] width 71 height 16
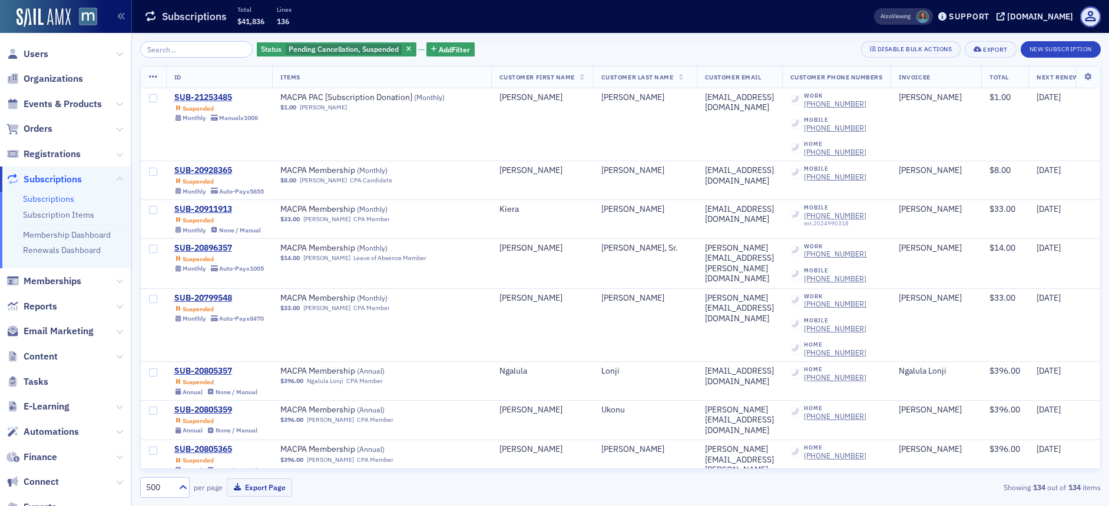
click at [148, 74] on th at bounding box center [153, 78] width 25 height 22
click at [153, 77] on icon at bounding box center [153, 76] width 9 height 9
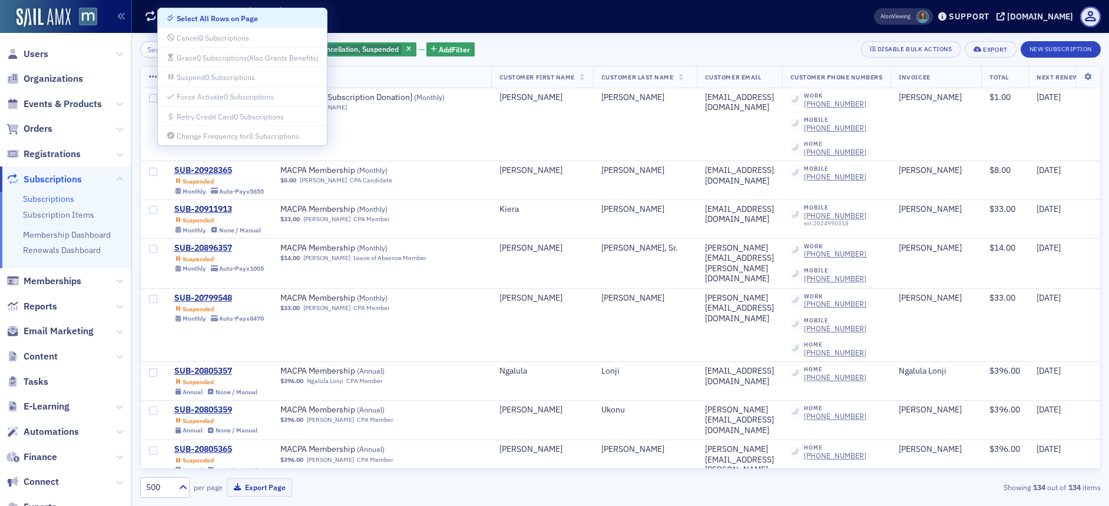
click at [191, 21] on div "Select All Rows on Page" at bounding box center [217, 18] width 81 height 6
checkbox input "true"
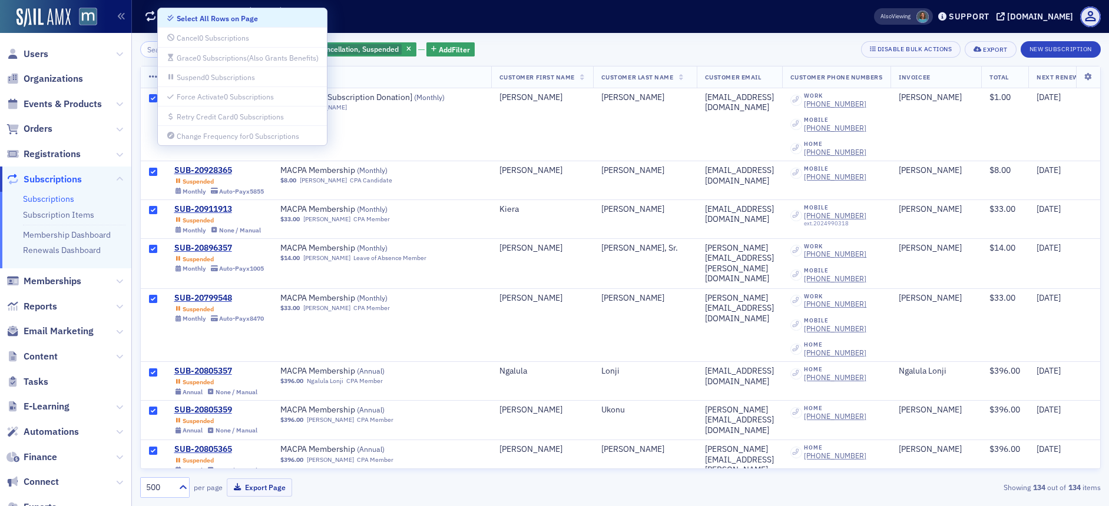
checkbox input "true"
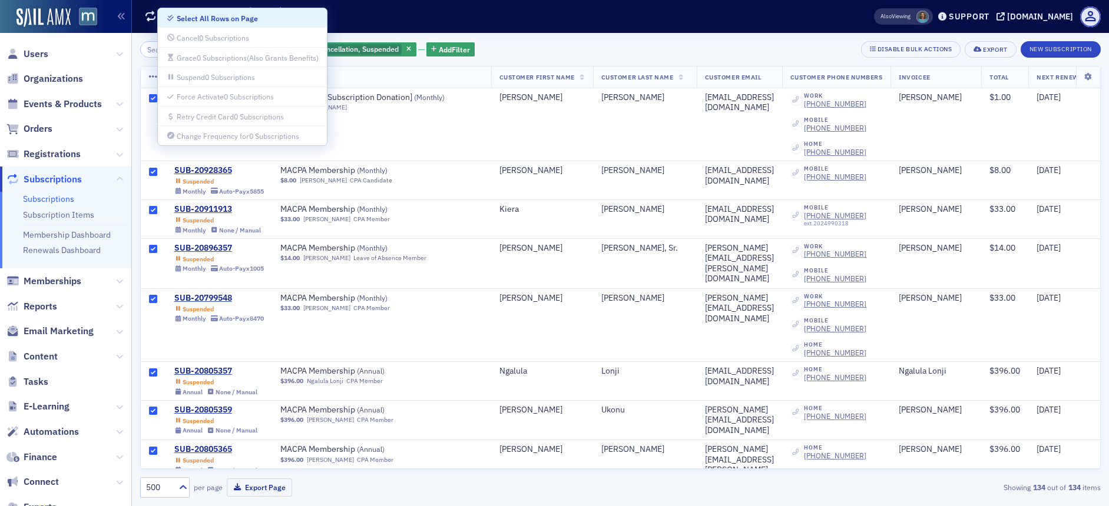
checkbox input "true"
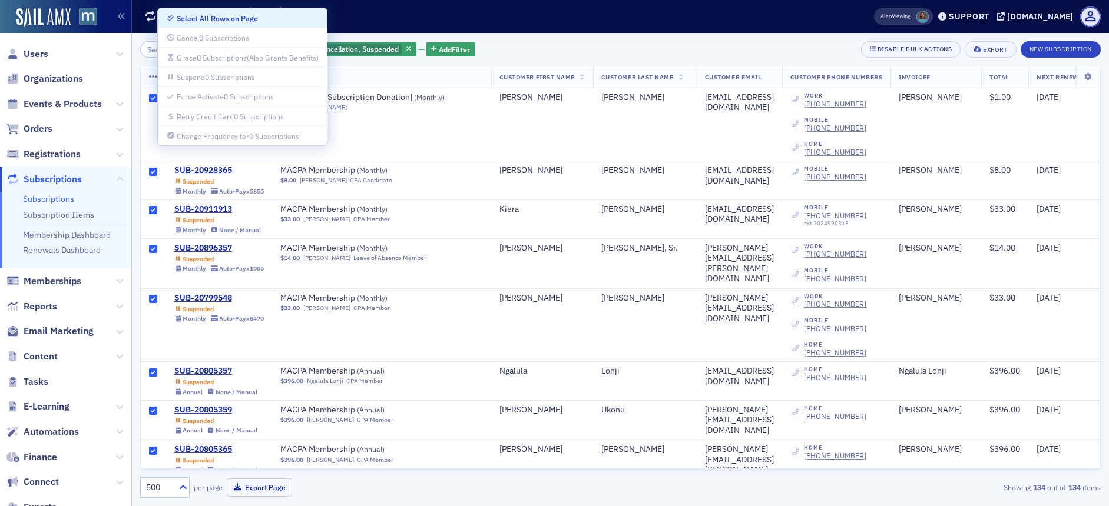
checkbox input "true"
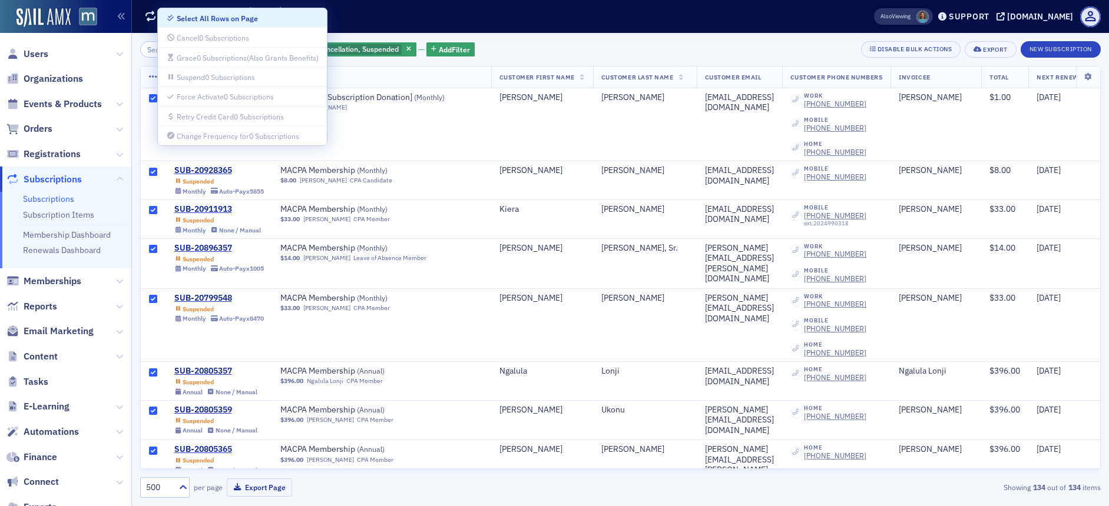
checkbox input "true"
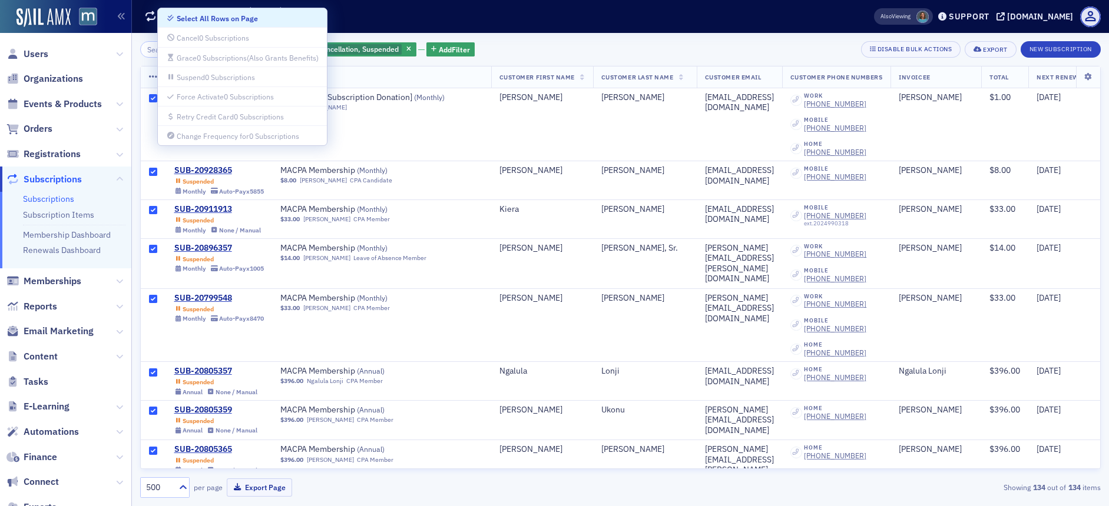
checkbox input "true"
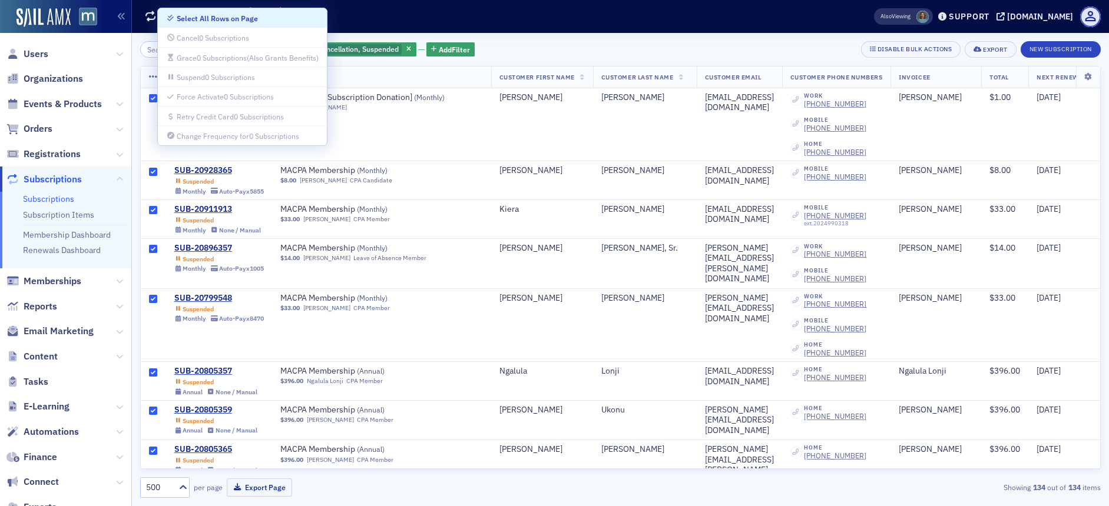
checkbox input "true"
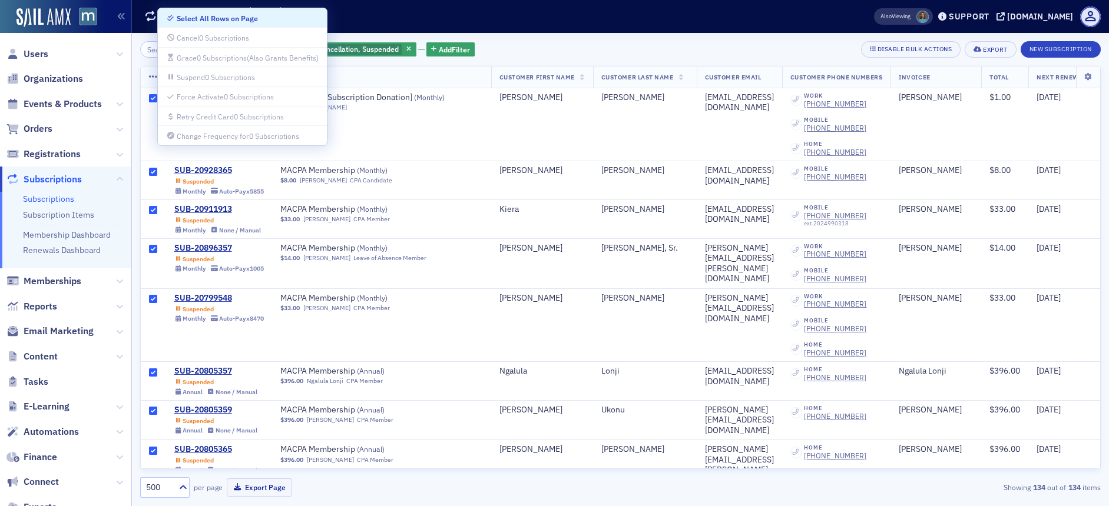
checkbox input "true"
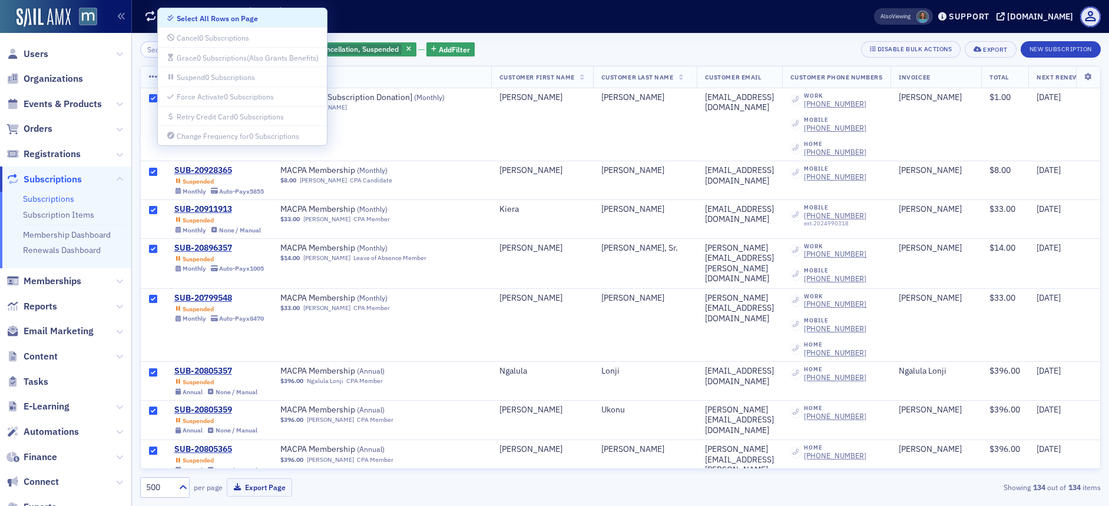
checkbox input "true"
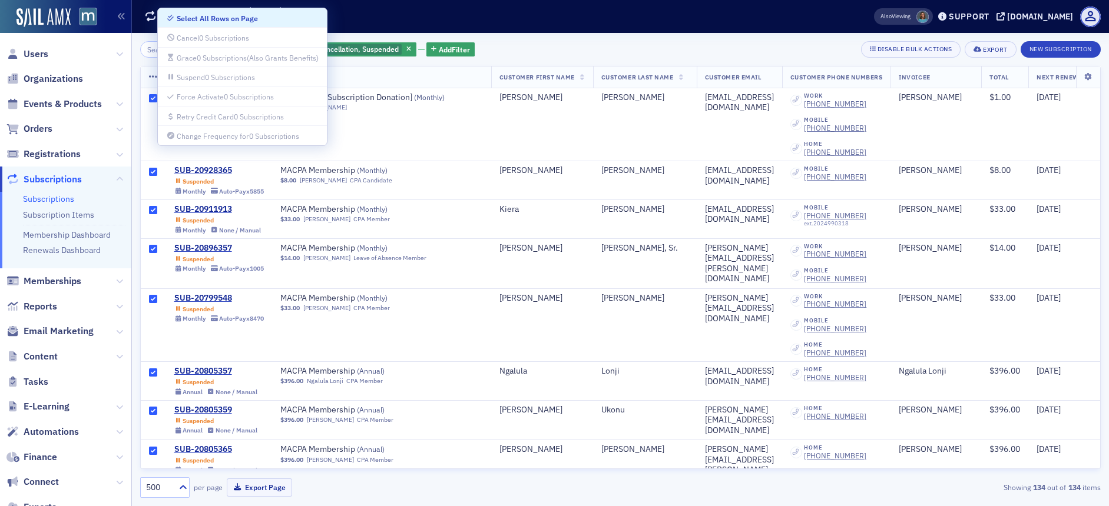
checkbox input "true"
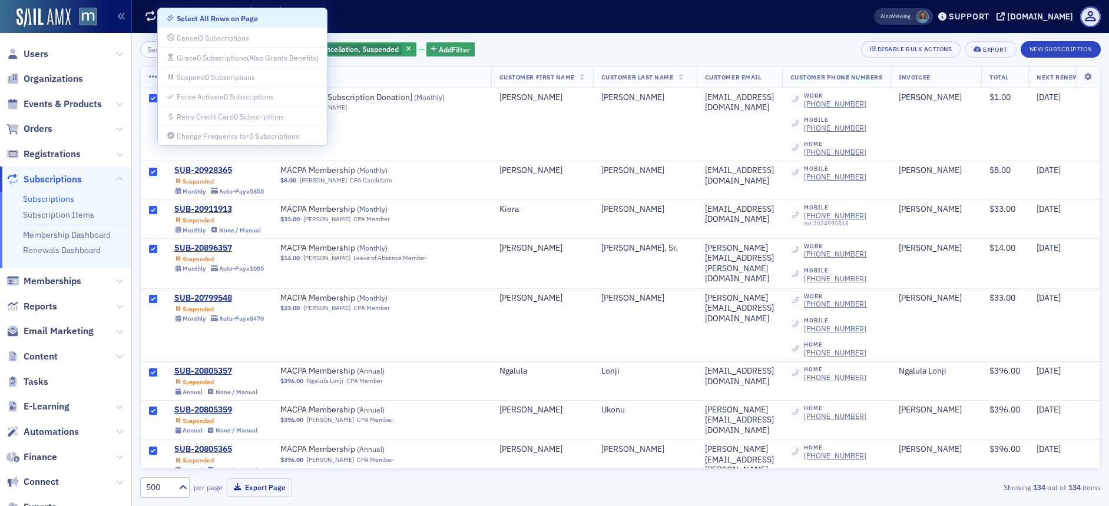
checkbox input "true"
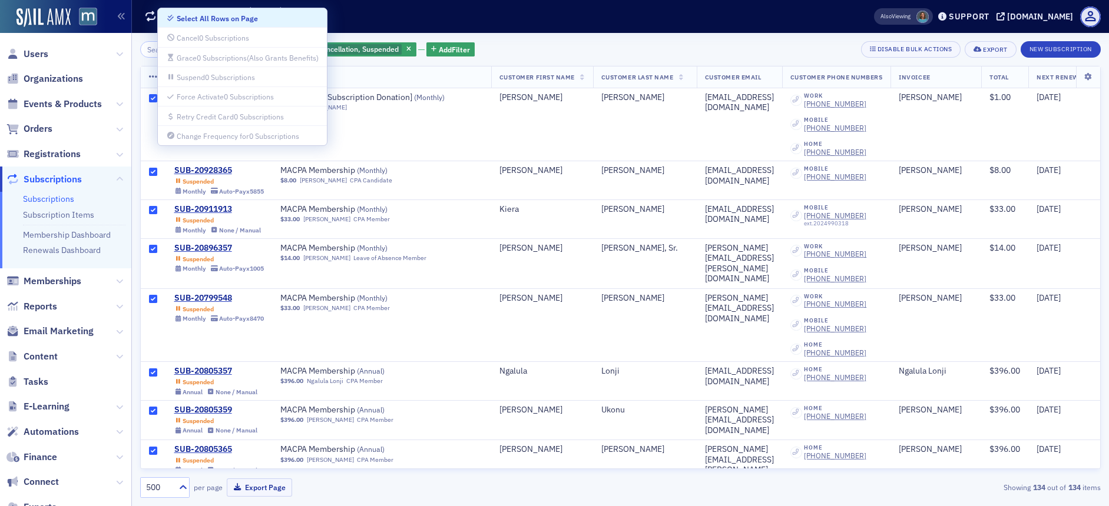
checkbox input "true"
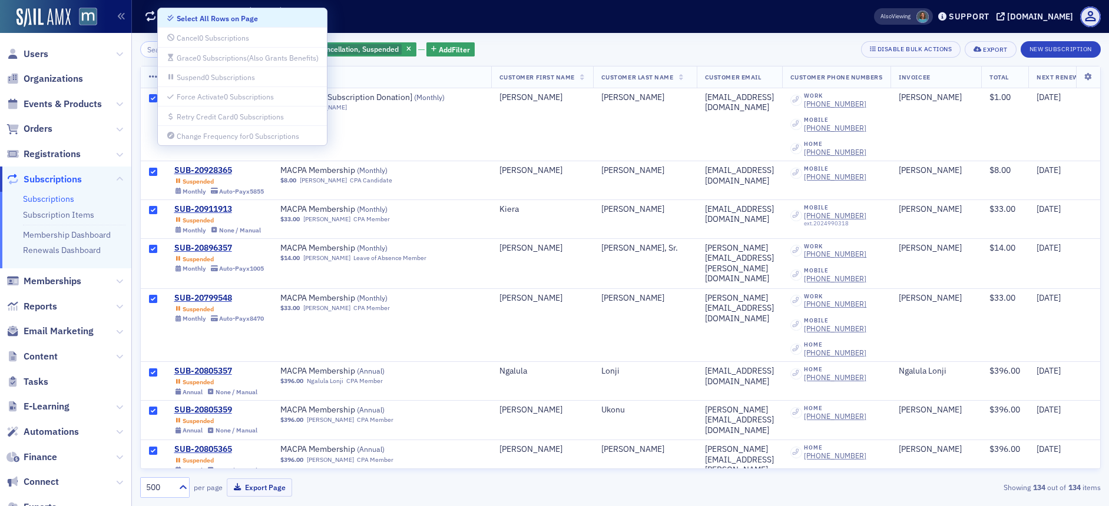
checkbox input "true"
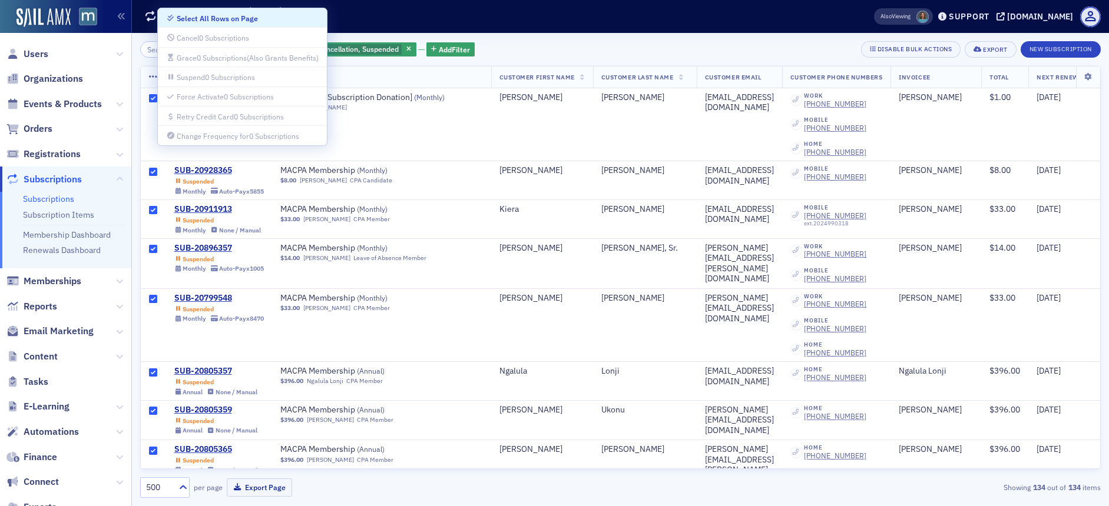
checkbox input "true"
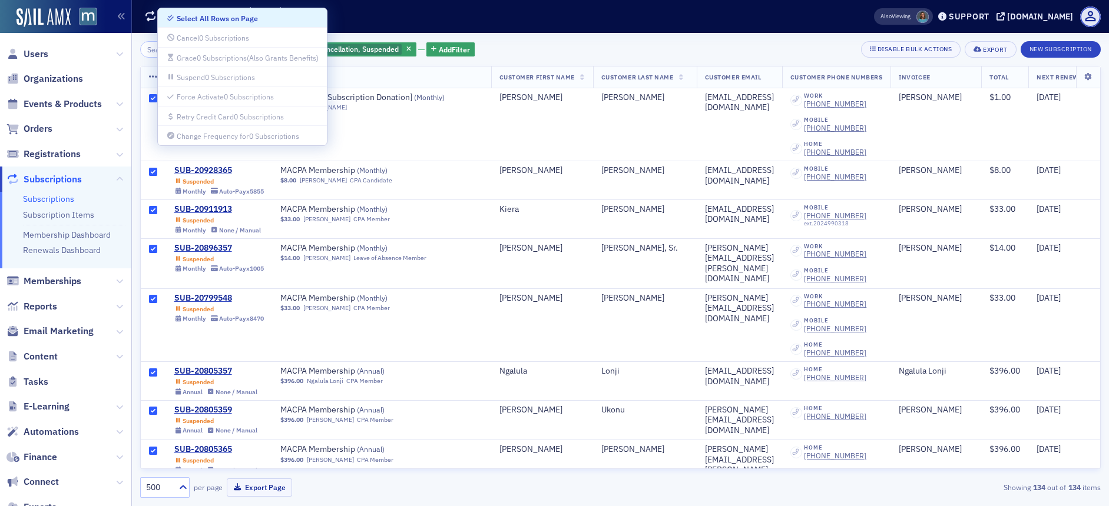
checkbox input "true"
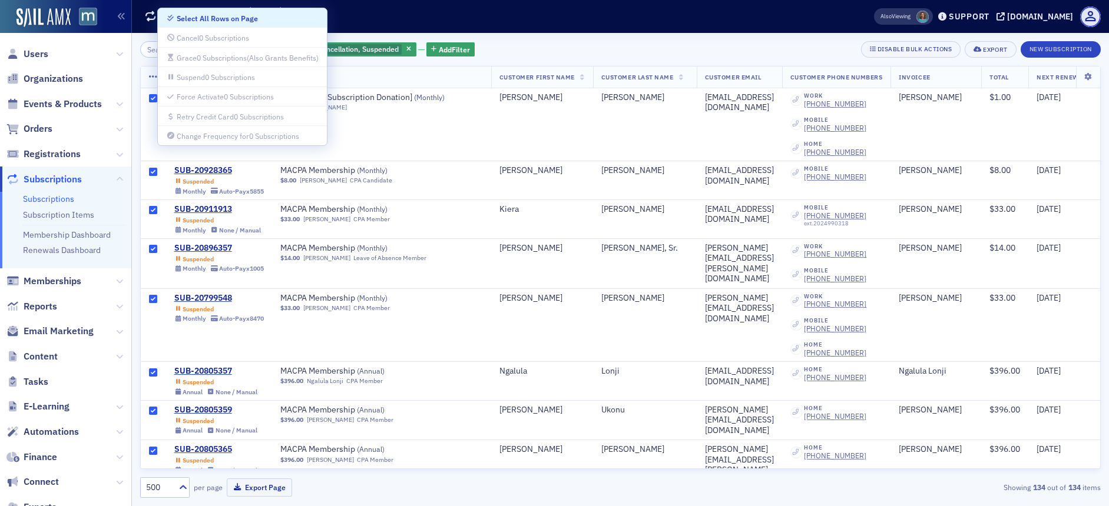
checkbox input "true"
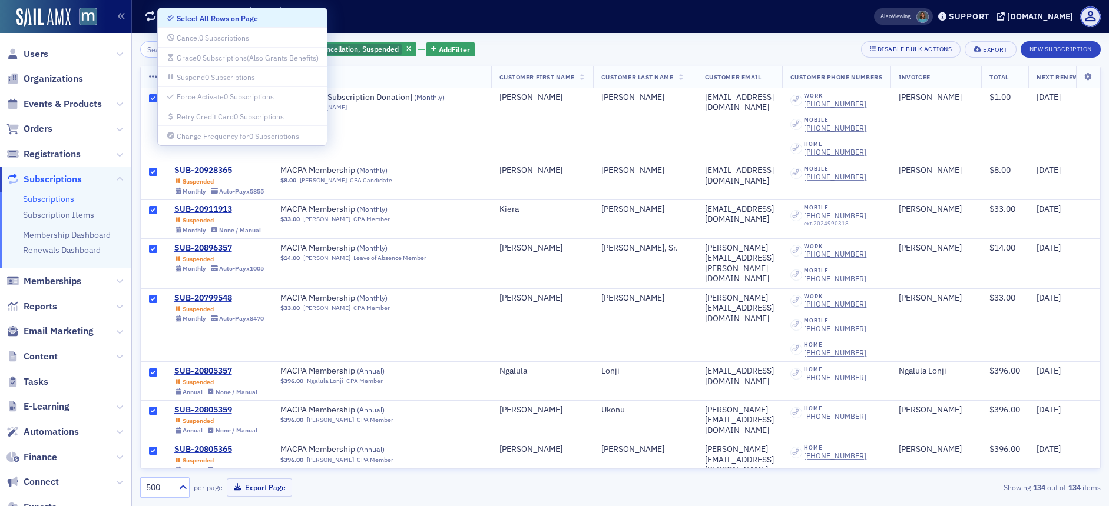
checkbox input "true"
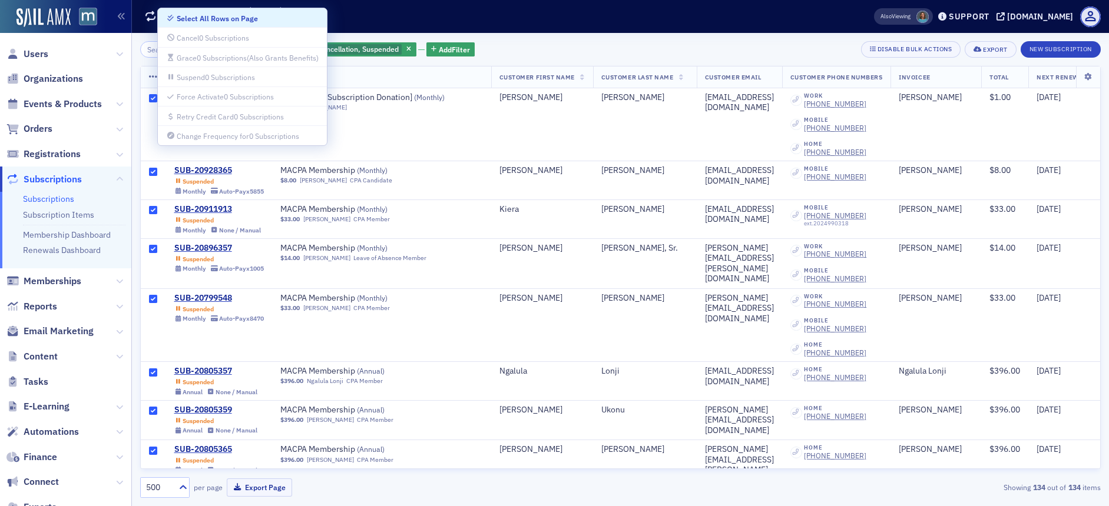
checkbox input "true"
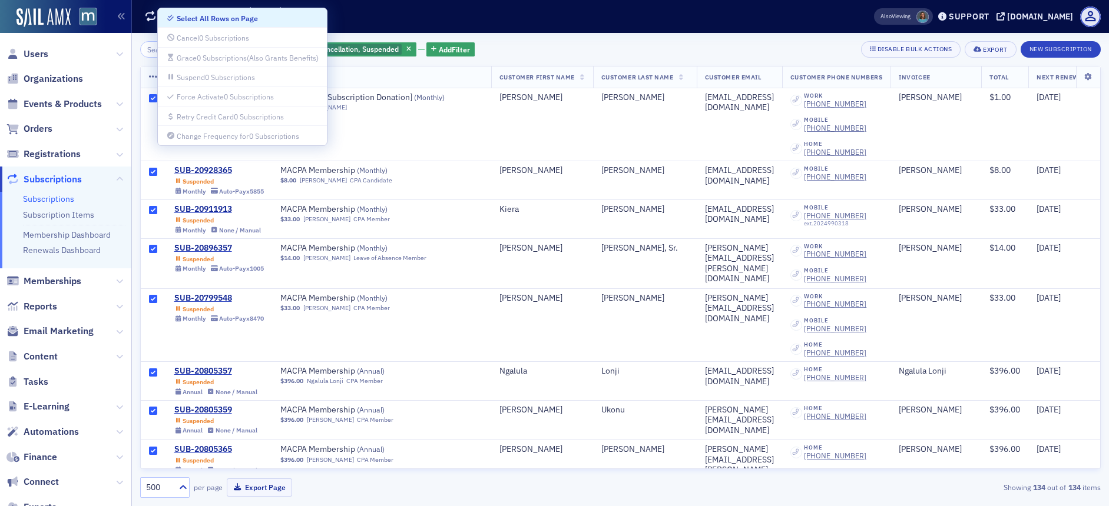
checkbox input "true"
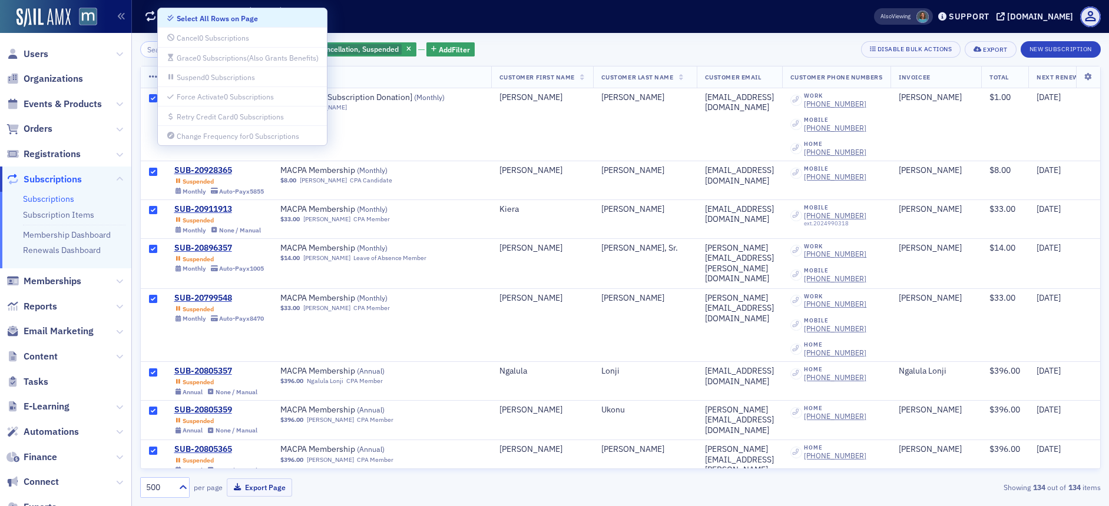
checkbox input "true"
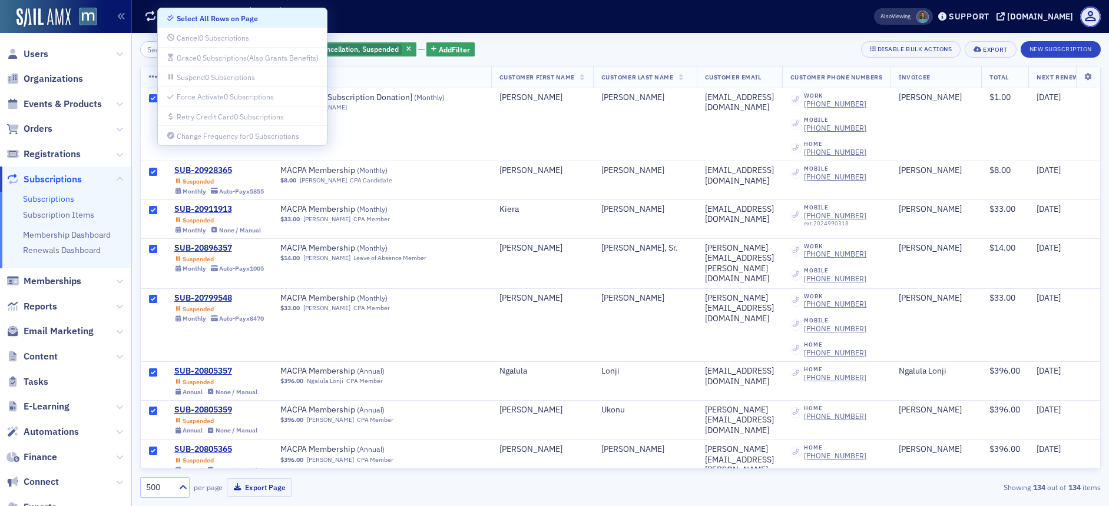
checkbox input "true"
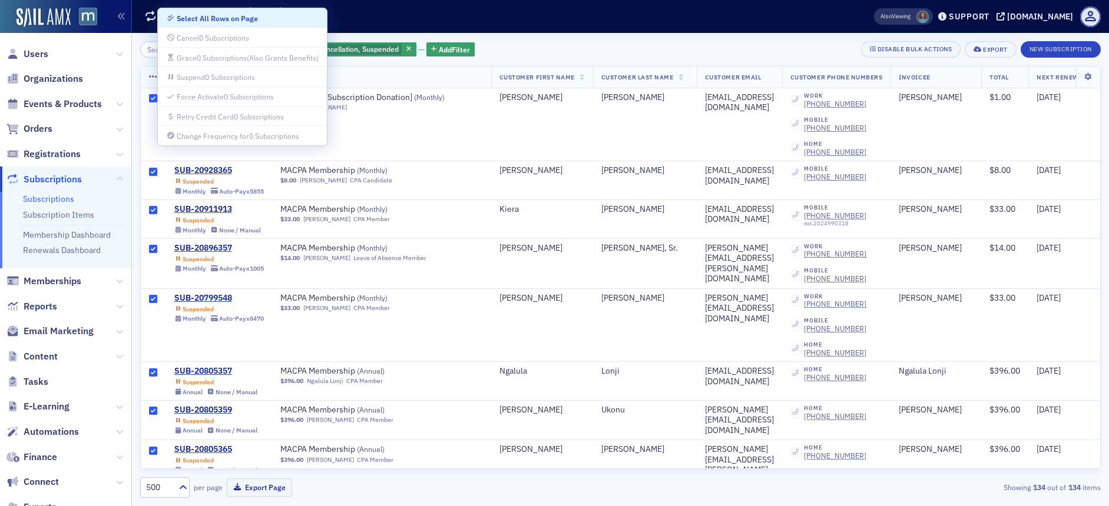
checkbox input "true"
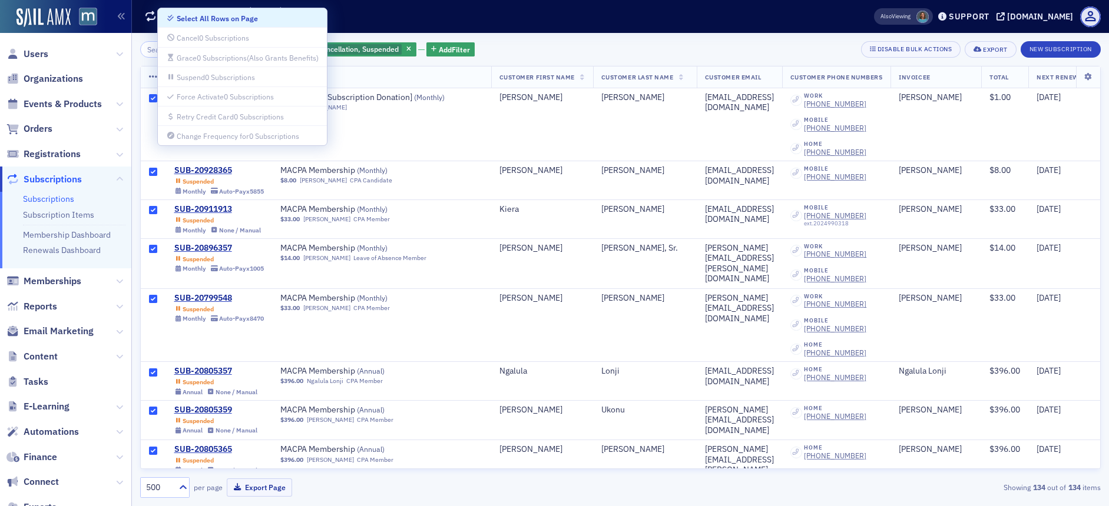
checkbox input "true"
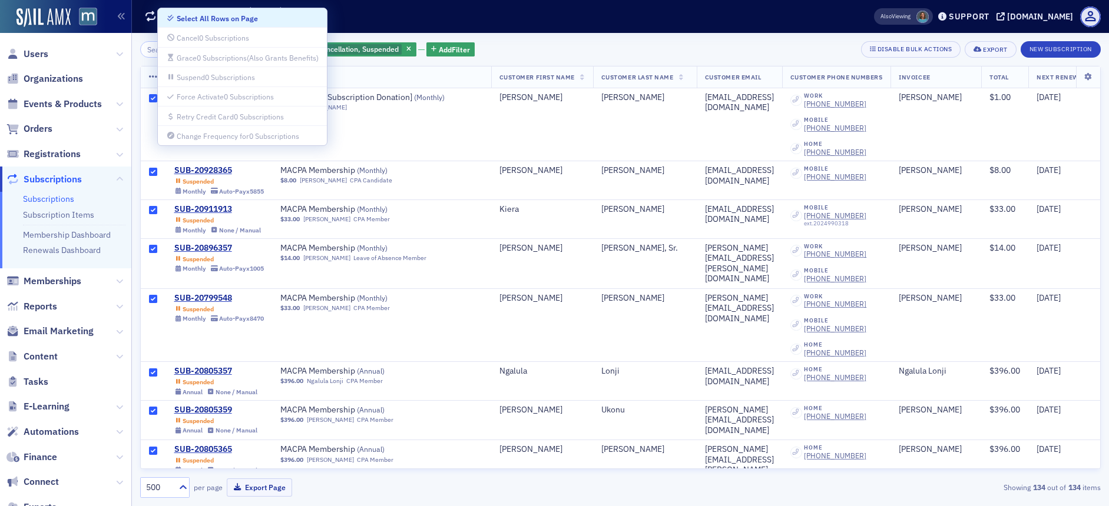
checkbox input "true"
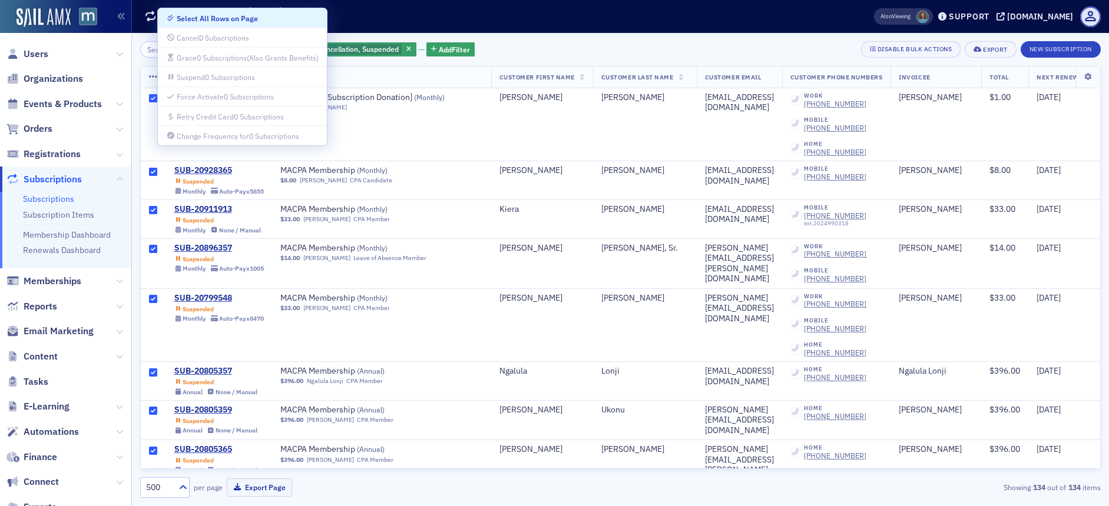
checkbox input "true"
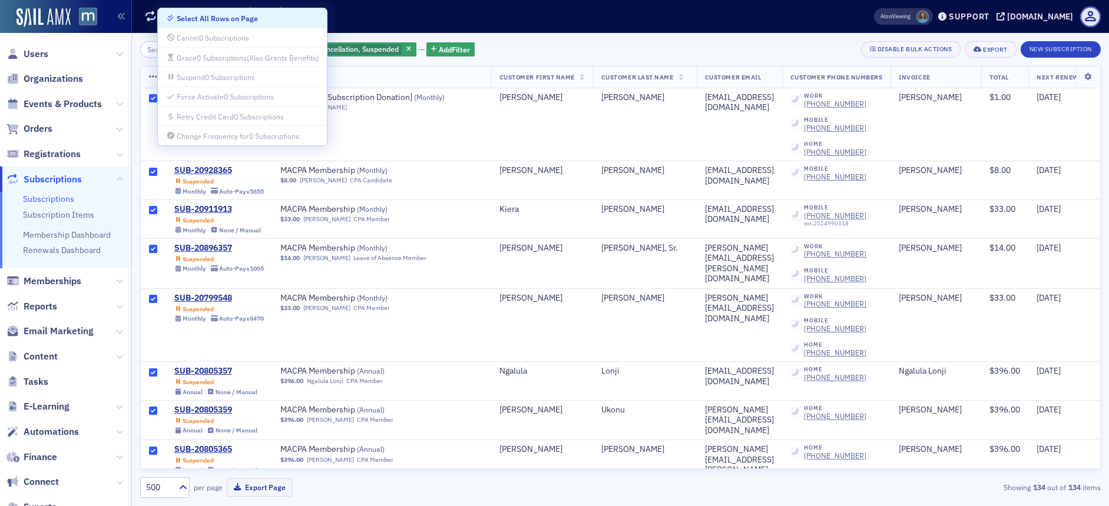
checkbox input "true"
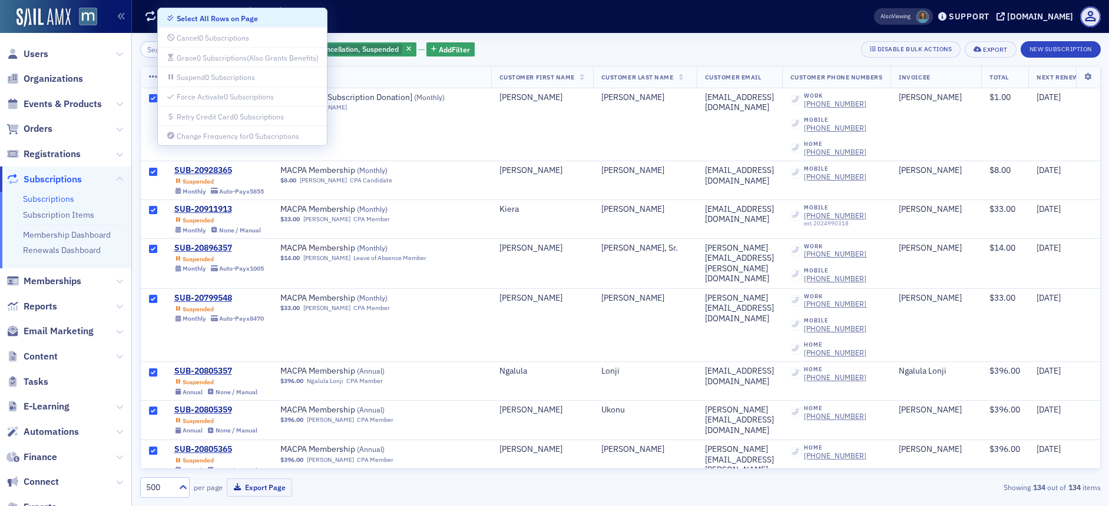
checkbox input "true"
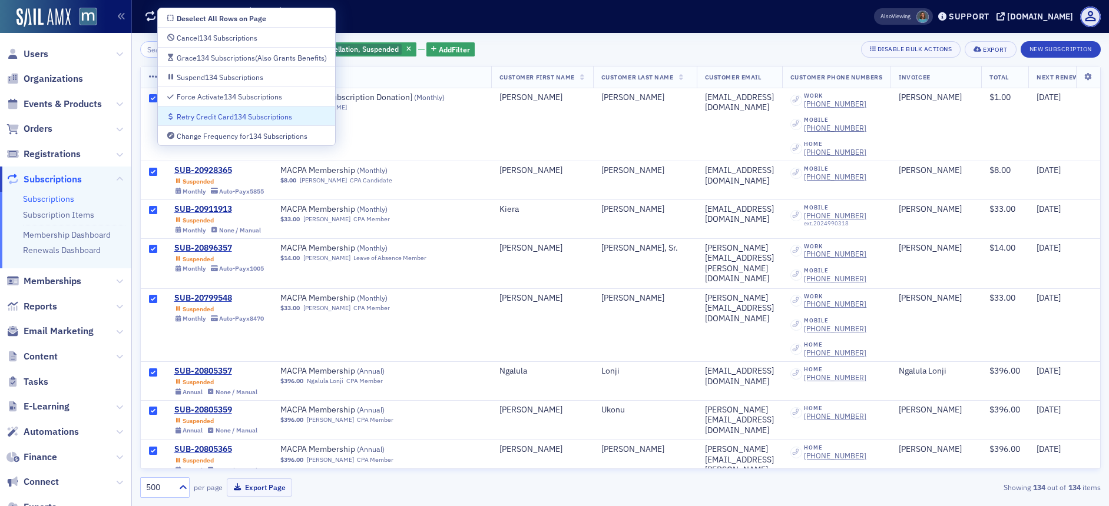
click at [217, 117] on div "Retry Credit Card 134 Subscriptions" at bounding box center [234, 117] width 115 height 6
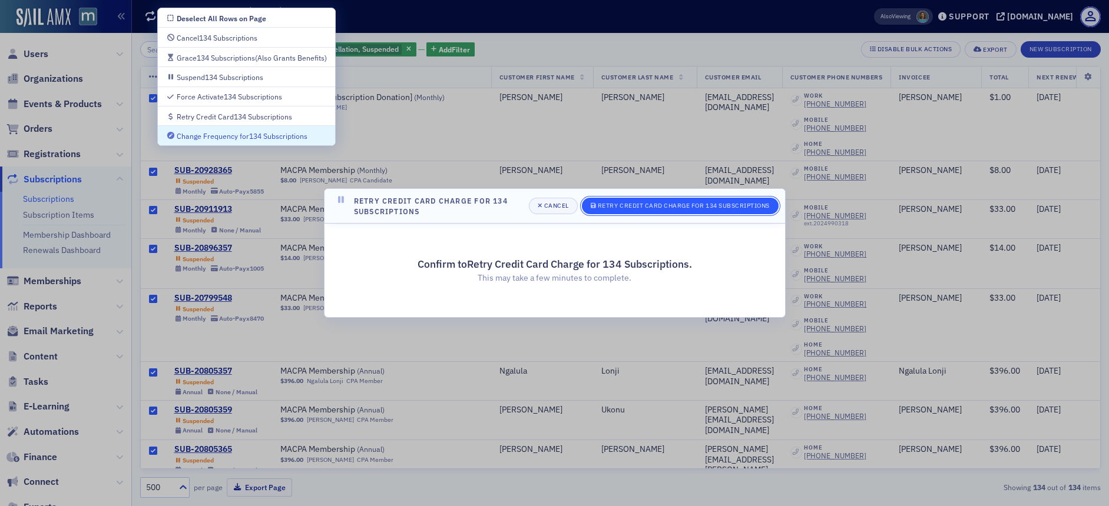
click at [658, 207] on div "Retry Credit Card Charge for 134 Subscriptions" at bounding box center [684, 206] width 172 height 6
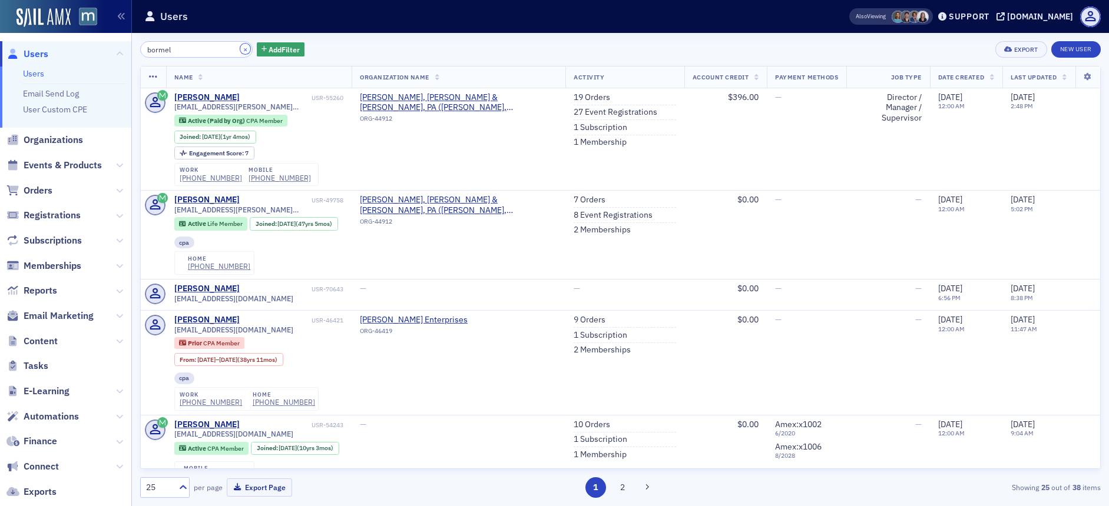
click at [240, 47] on button "×" at bounding box center [245, 49] width 11 height 11
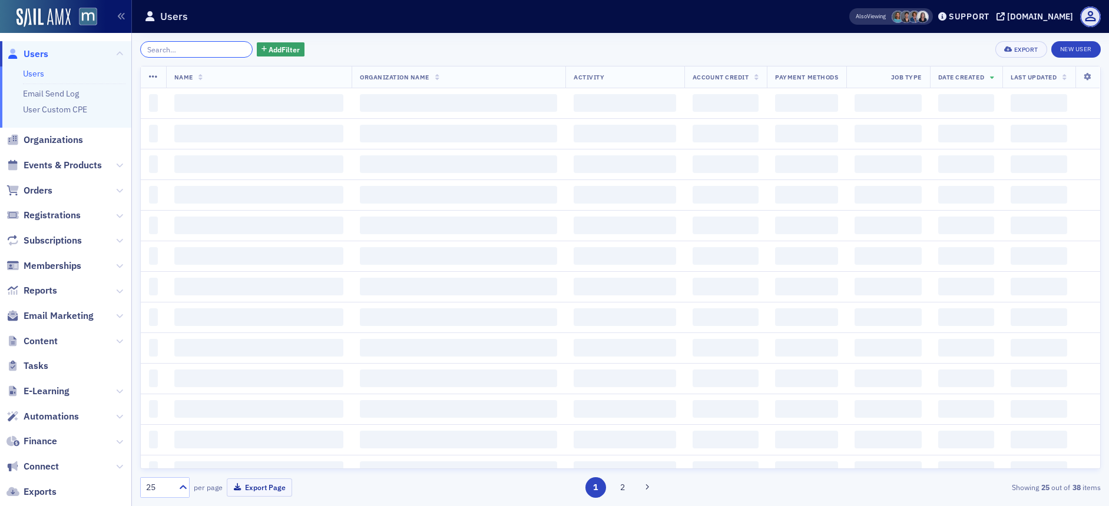
click at [208, 50] on input "search" at bounding box center [196, 49] width 112 height 16
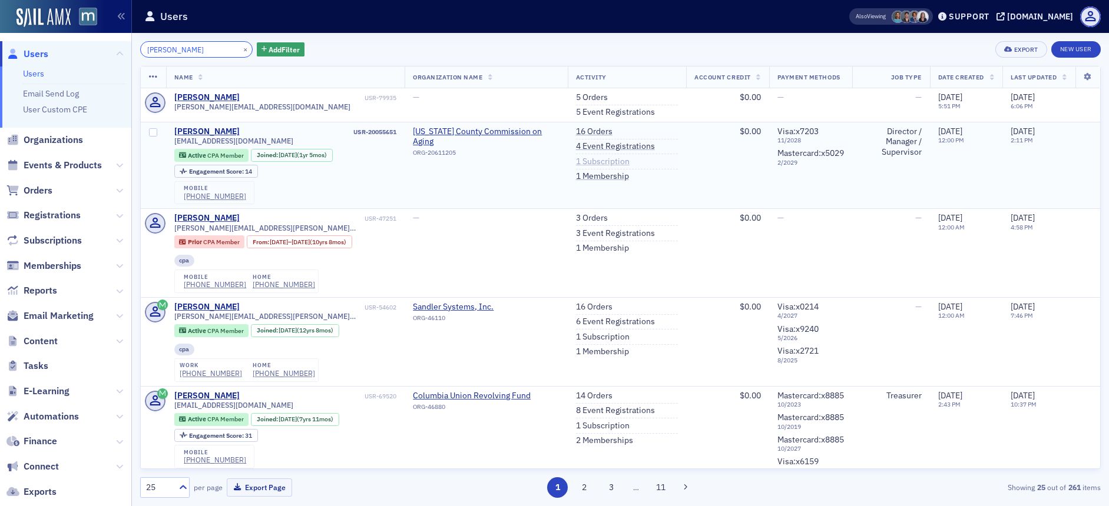
type input "[PERSON_NAME]"
click at [596, 165] on link "1 Subscription" at bounding box center [603, 162] width 54 height 11
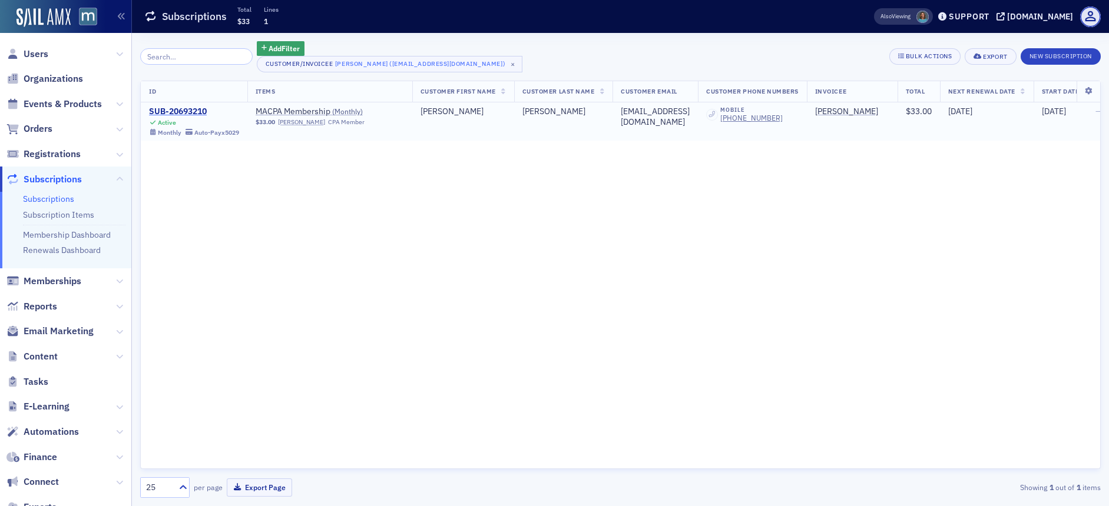
click at [201, 109] on div "SUB-20693210" at bounding box center [194, 112] width 90 height 11
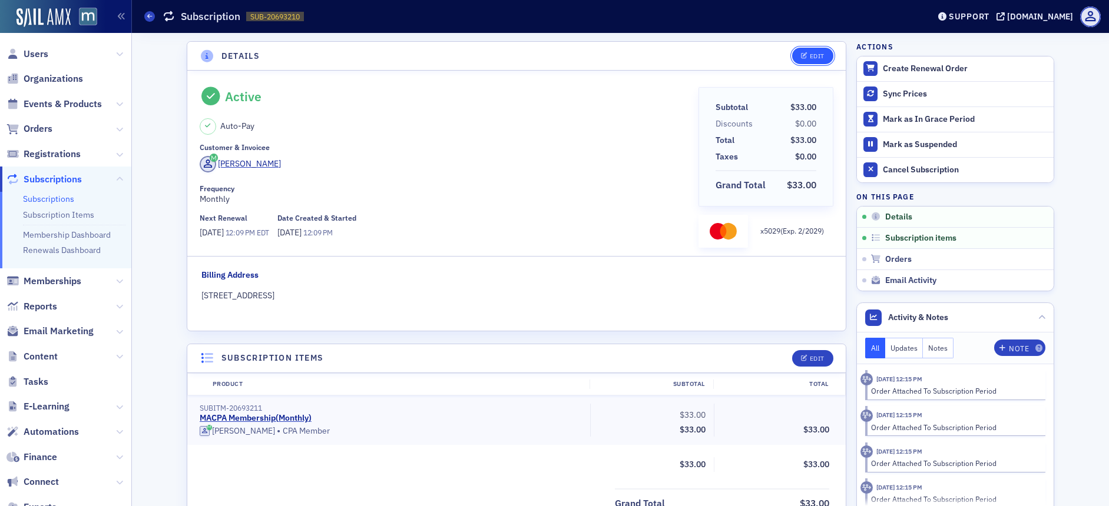
click at [820, 52] on button "Edit" at bounding box center [812, 56] width 41 height 16
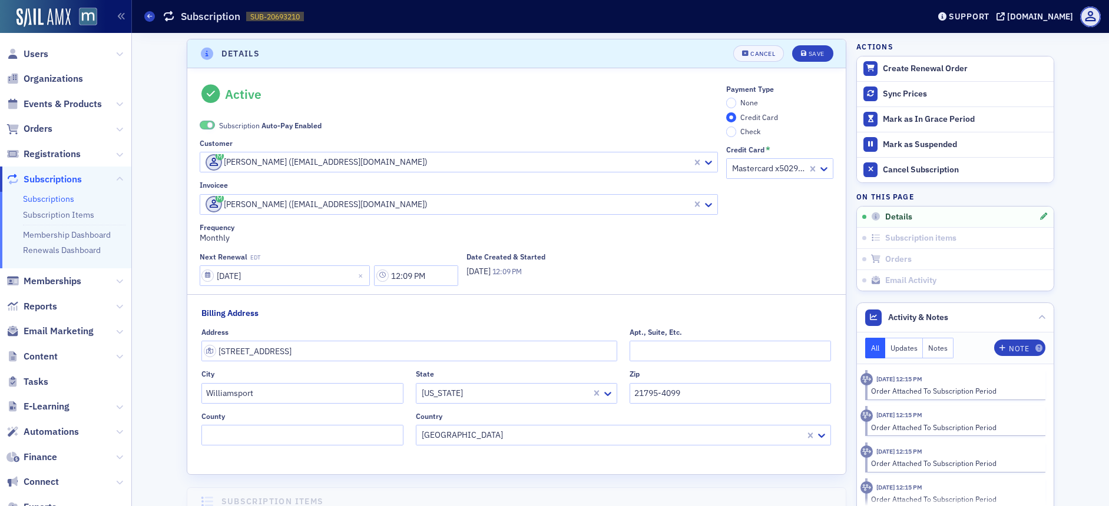
click at [207, 125] on span at bounding box center [210, 125] width 6 height 6
click at [730, 102] on input "None" at bounding box center [731, 103] width 11 height 11
click at [809, 62] on header "Details Unsaved changes Cancel Save" at bounding box center [516, 53] width 658 height 29
click at [810, 51] on div "Save" at bounding box center [817, 54] width 16 height 6
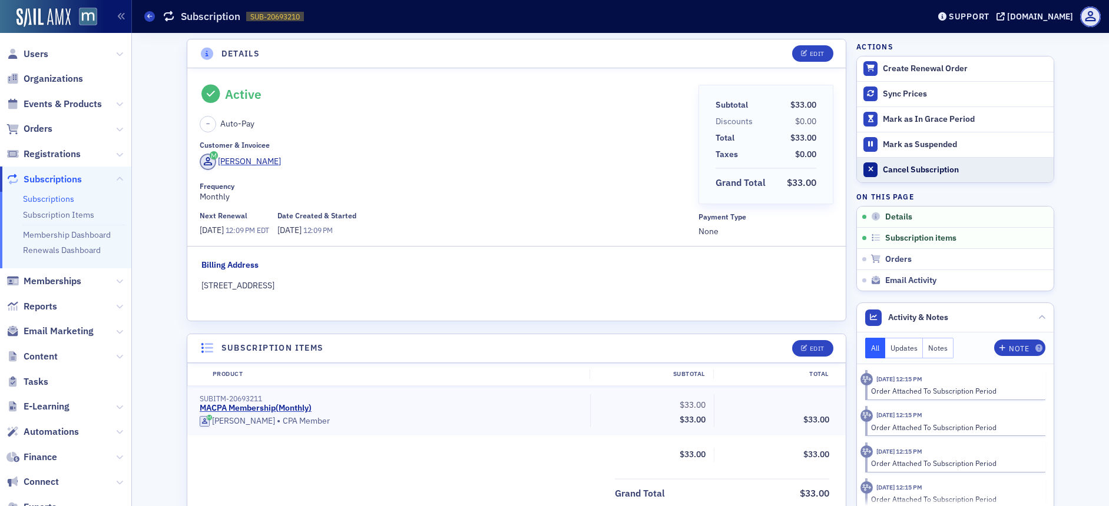
click at [885, 167] on div "Cancel Subscription" at bounding box center [965, 170] width 165 height 11
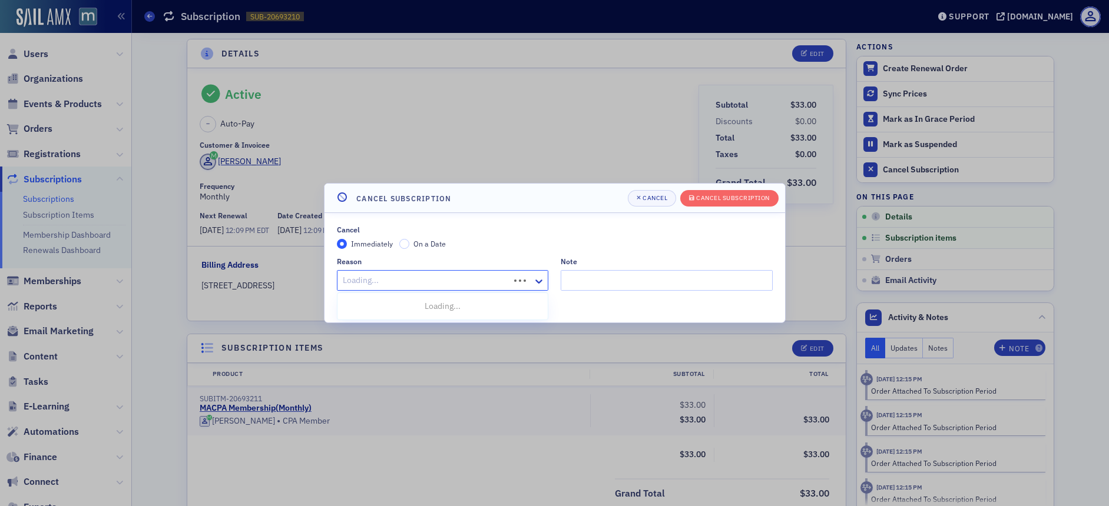
click at [512, 276] on div "Loading..." at bounding box center [443, 280] width 212 height 21
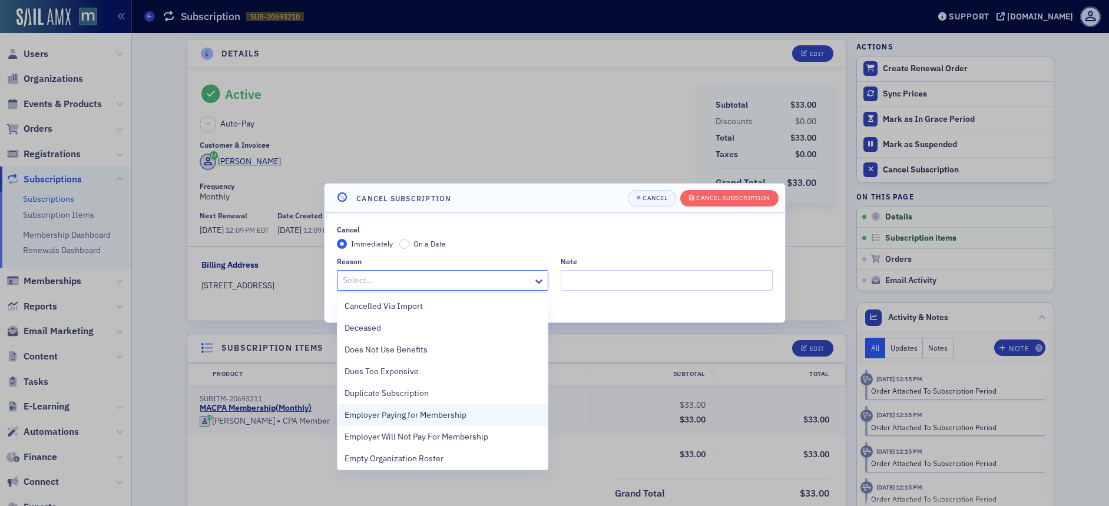
click at [463, 419] on span "Employer Paying for Membership" at bounding box center [405, 415] width 122 height 12
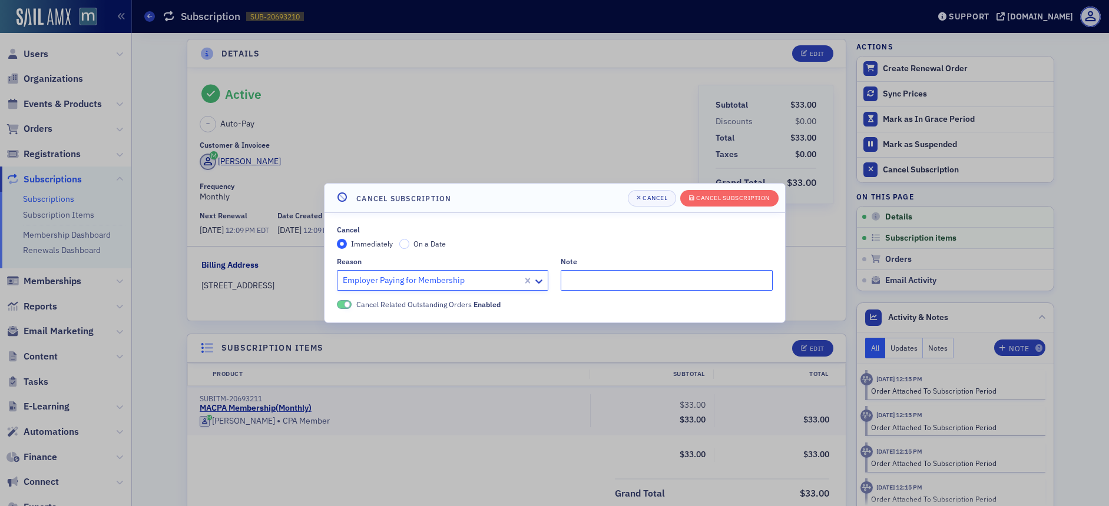
click at [587, 286] on input "Note" at bounding box center [667, 280] width 212 height 21
paste input "I have a question related to my membership subscription. When I signed up as a …"
click at [731, 201] on div "Cancel Subscription" at bounding box center [733, 198] width 74 height 6
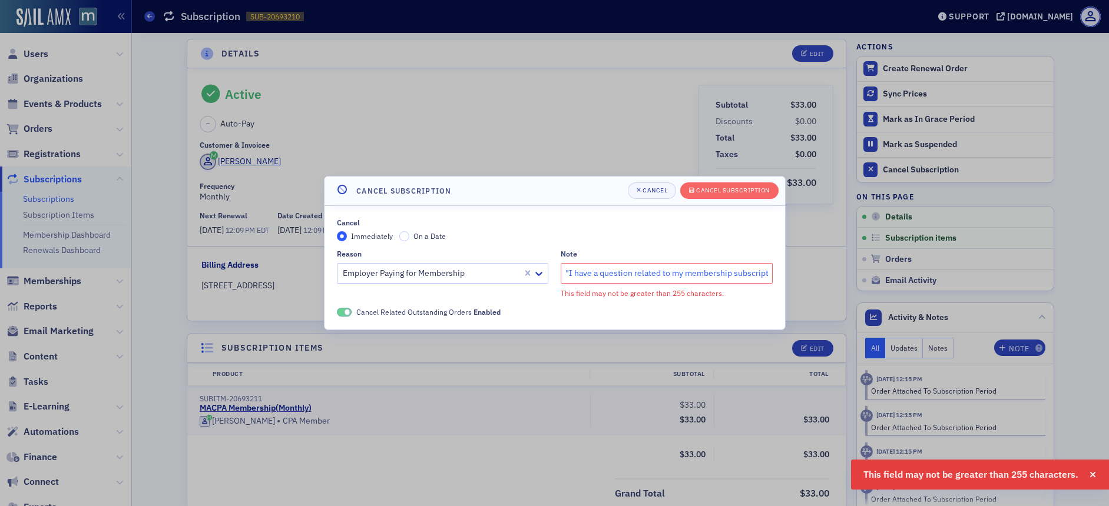
click at [764, 271] on input ""I have a question related to my membership subscription. When I signed up as a…" at bounding box center [667, 273] width 212 height 21
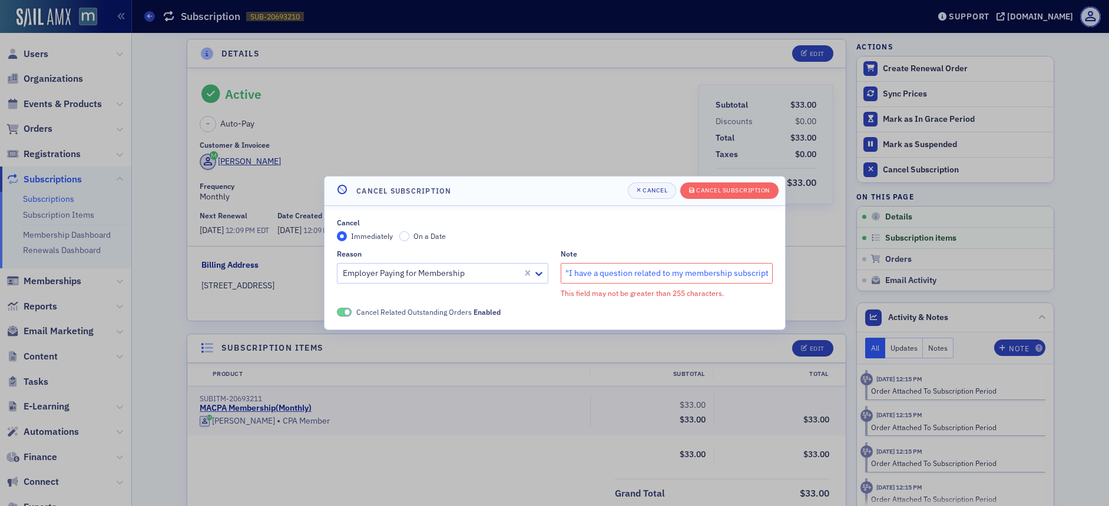
drag, startPoint x: 749, startPoint y: 271, endPoint x: 571, endPoint y: 274, distance: 177.9
click at [571, 274] on input ""I have a question related to my membership subscription. When I signed up as a…" at bounding box center [667, 273] width 212 height 21
click at [587, 274] on input ""ption. When I signed up as a member last fall, I was paying out of pocket and …" at bounding box center [667, 273] width 212 height 21
click at [579, 273] on input ""p. When I signed up as a member last fall, I was paying out of pocket and set …" at bounding box center [667, 273] width 212 height 21
click at [700, 191] on div "Cancel Subscription" at bounding box center [733, 190] width 74 height 6
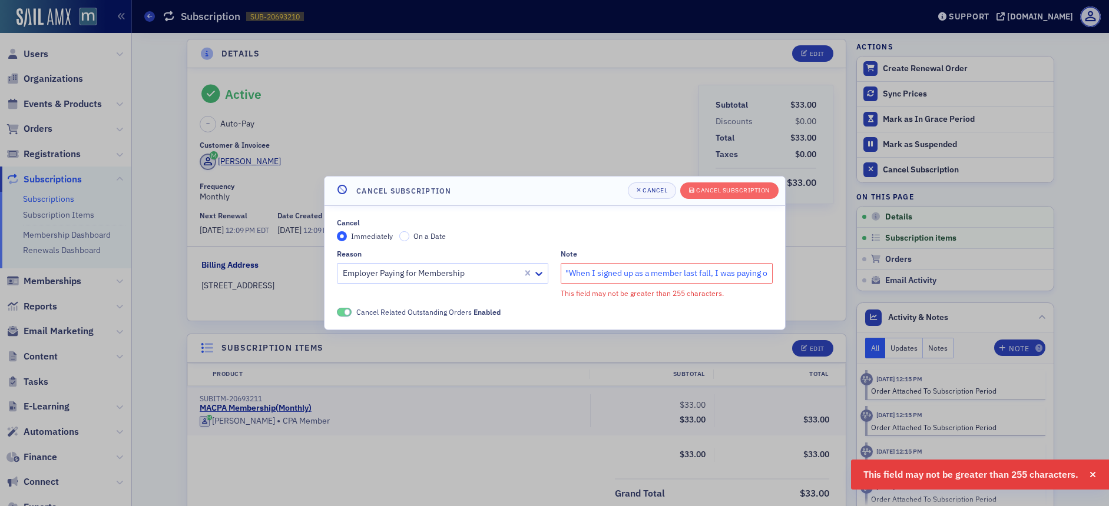
click at [718, 273] on input ""When I signed up as a member last fall, I was paying out of pocket and set up …" at bounding box center [667, 273] width 212 height 21
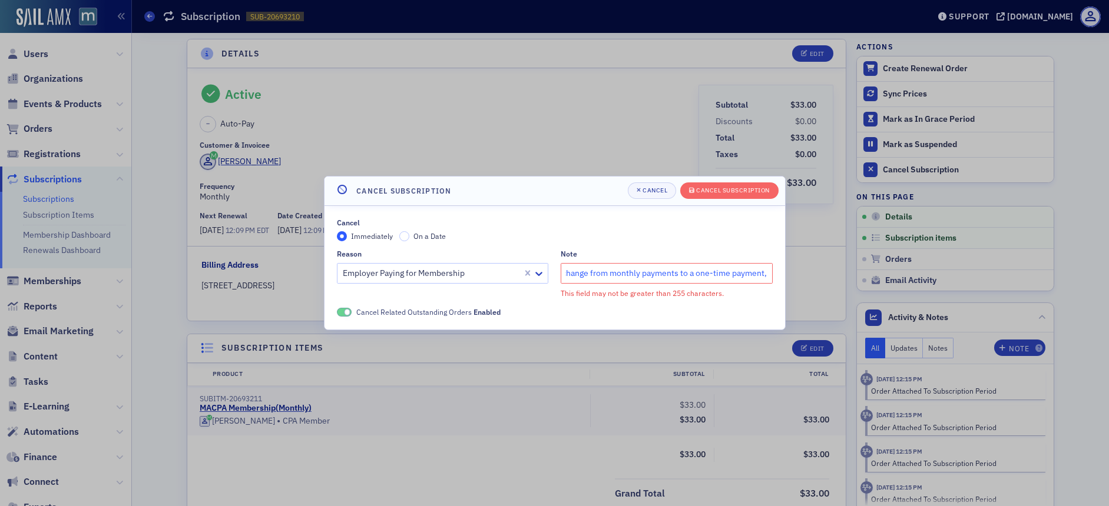
scroll to position [0, 1376]
drag, startPoint x: 694, startPoint y: 272, endPoint x: 866, endPoint y: 281, distance: 172.8
click at [866, 281] on div "Cancel Subscription Cancel Cancel Subscription Cancel Immediately On a Date Rea…" at bounding box center [554, 253] width 1109 height 506
click at [766, 270] on input ""When I signed up as a member last fall, I was paying out of pocket and set up …" at bounding box center [667, 273] width 212 height 21
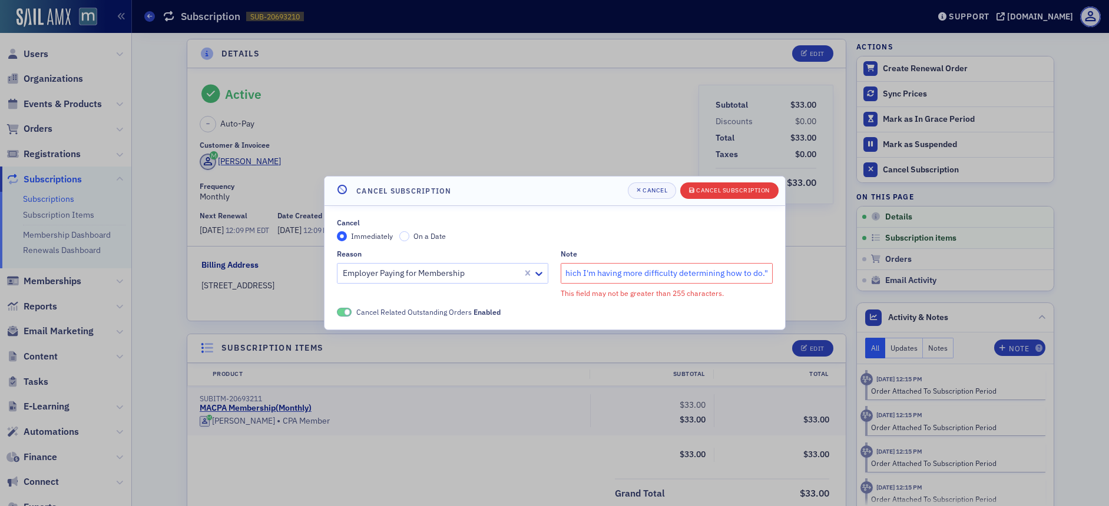
type input ""When I signed up as a member last fall, I was paying out of pocket and set up …"
click at [709, 193] on div "Cancel Subscription" at bounding box center [733, 190] width 74 height 6
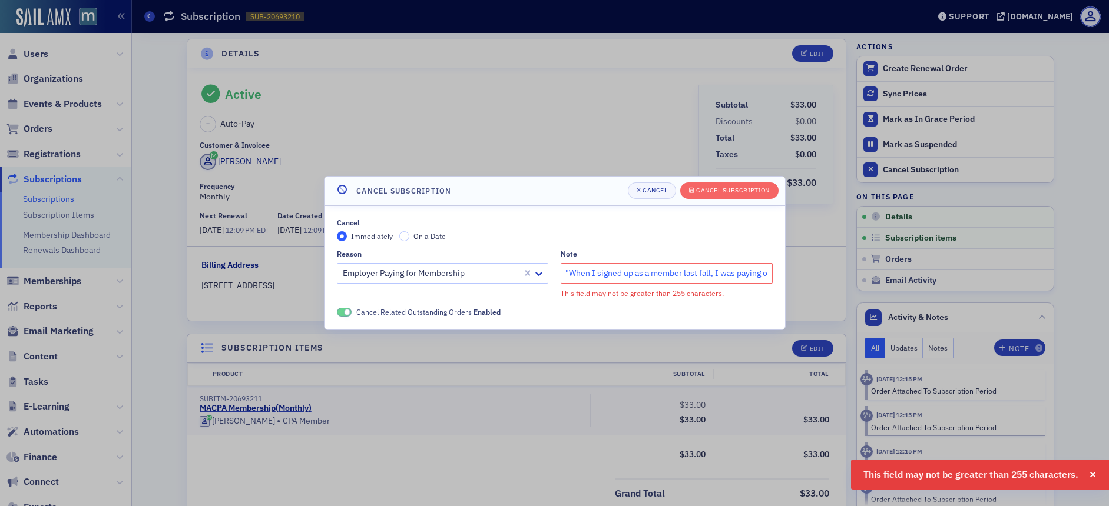
click at [727, 273] on input ""When I signed up as a member last fall, I was paying out of pocket and set up …" at bounding box center [667, 273] width 212 height 21
click at [728, 273] on input ""When I signed up as a member last fall, I was paying out of pocket and set up …" at bounding box center [667, 273] width 212 height 21
click at [729, 273] on input ""When I signed up as a member last fall, I was paying out of pocket and set up …" at bounding box center [667, 273] width 212 height 21
click at [730, 272] on input ""When I signed up as a member last fall, I was paying out of pocket and set up …" at bounding box center [667, 273] width 212 height 21
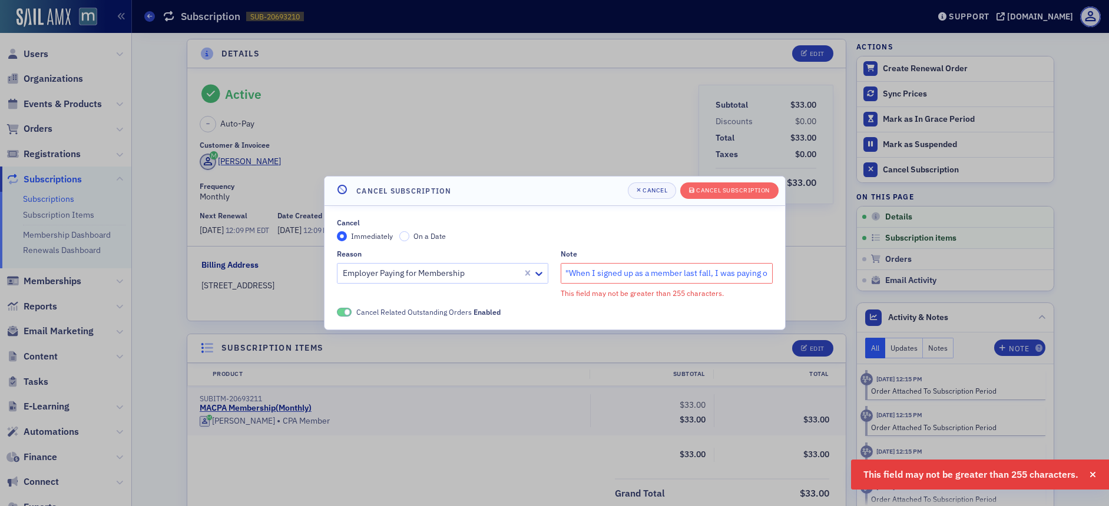
click at [731, 272] on input ""When I signed up as a member last fall, I was paying out of pocket and set up …" at bounding box center [667, 273] width 212 height 21
click at [732, 271] on input ""When I signed up as a member last fall, I was paying out of pocket and set up …" at bounding box center [667, 273] width 212 height 21
click at [744, 201] on header "Cancel Subscription Cancel Cancel Subscription" at bounding box center [554, 191] width 460 height 29
click at [742, 190] on div "Cancel Subscription" at bounding box center [733, 190] width 74 height 6
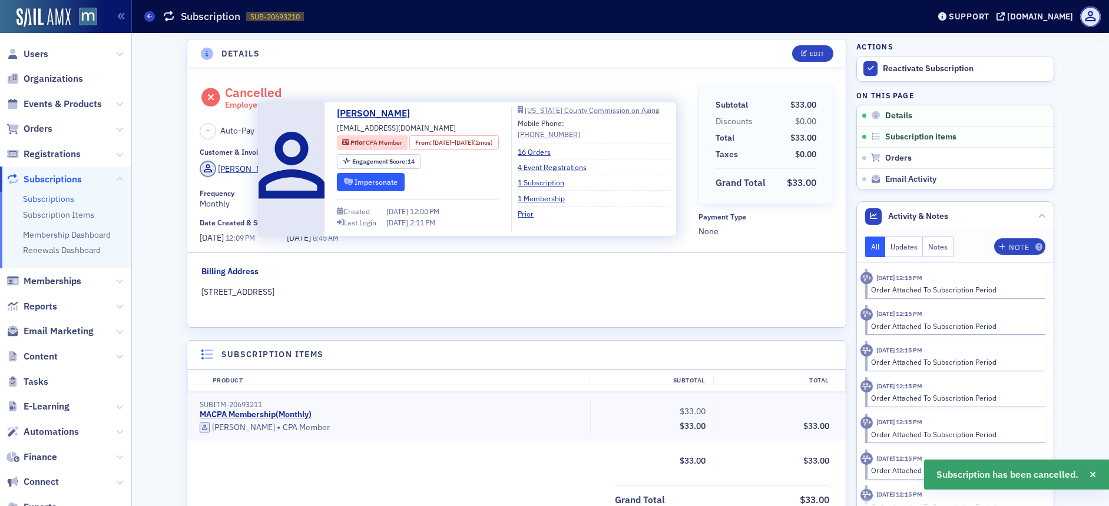
click at [376, 180] on button "Impersonate" at bounding box center [371, 182] width 68 height 18
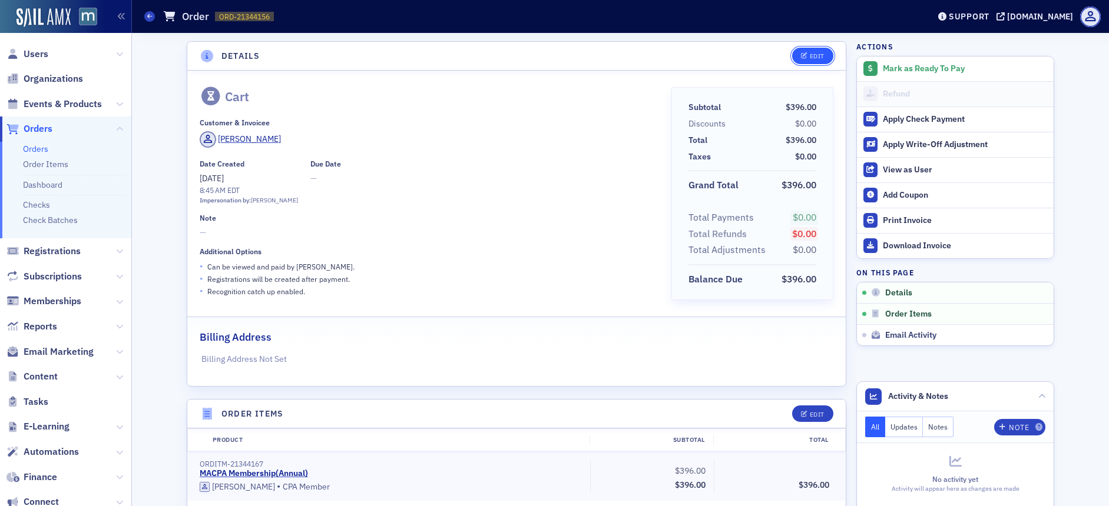
click at [815, 58] on div "Edit" at bounding box center [817, 56] width 15 height 6
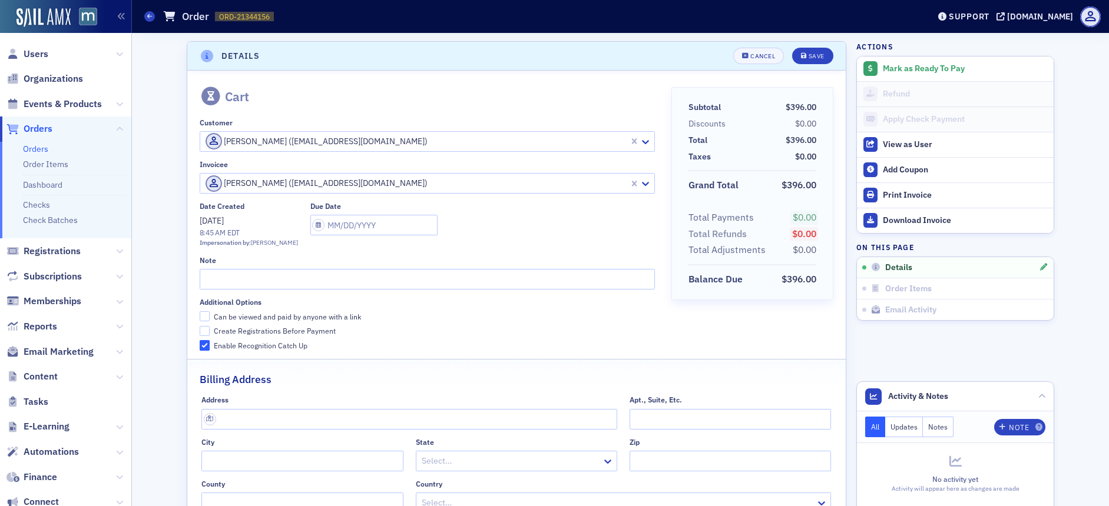
scroll to position [2, 0]
click at [200, 312] on input "Can be viewed and paid by anyone with a link" at bounding box center [205, 314] width 11 height 11
checkbox input "true"
click at [200, 329] on input "Create Registrations Before Payment" at bounding box center [205, 329] width 11 height 11
checkbox input "true"
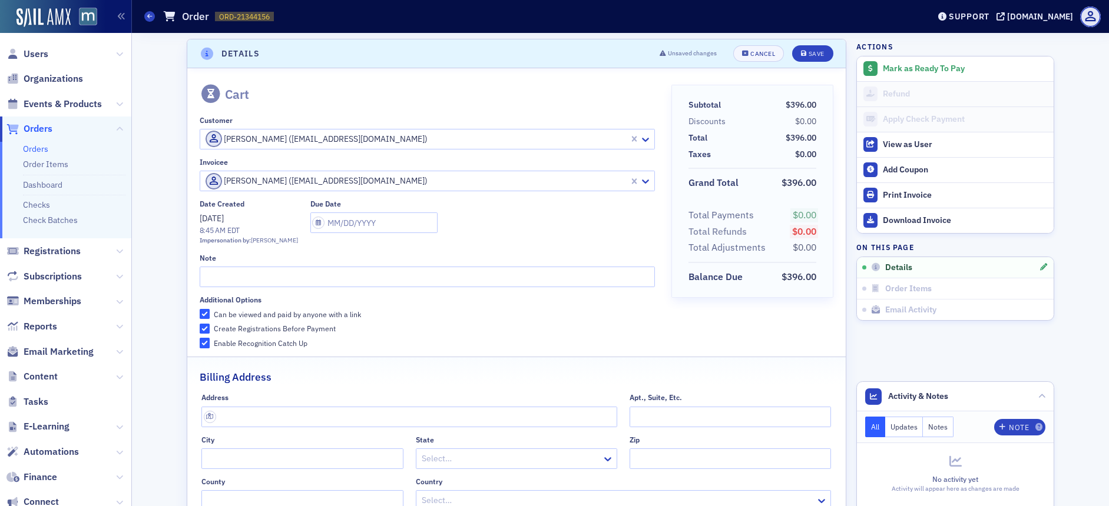
click at [810, 43] on header "Details Unsaved changes Cancel Save" at bounding box center [516, 53] width 658 height 29
click at [810, 55] on div "Save" at bounding box center [817, 54] width 16 height 6
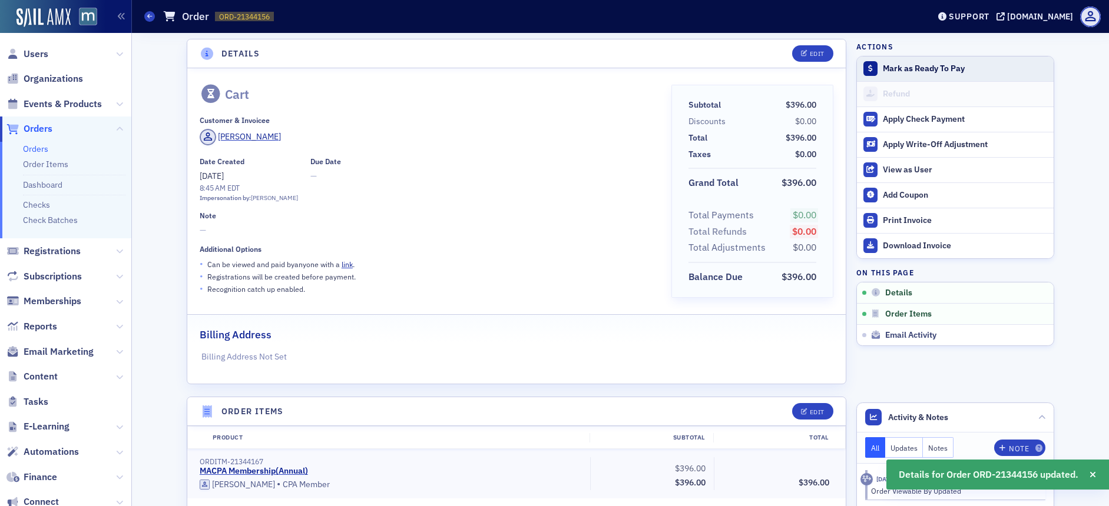
click at [917, 69] on div "Mark as Ready To Pay" at bounding box center [965, 69] width 165 height 11
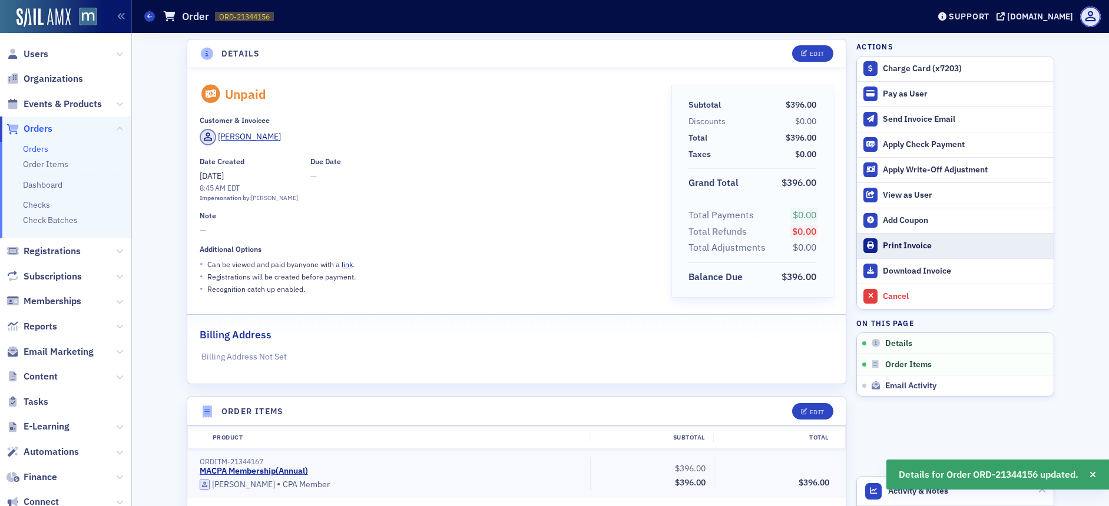
click at [903, 246] on div "Print Invoice" at bounding box center [965, 246] width 165 height 11
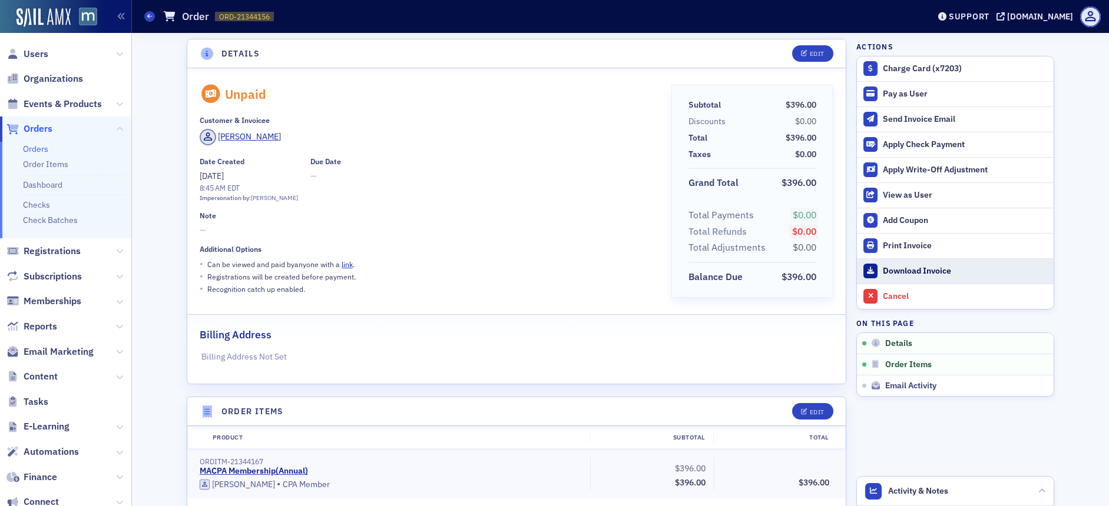
click at [893, 274] on div "Download Invoice" at bounding box center [965, 271] width 165 height 11
click at [44, 52] on span "Users" at bounding box center [36, 54] width 25 height 13
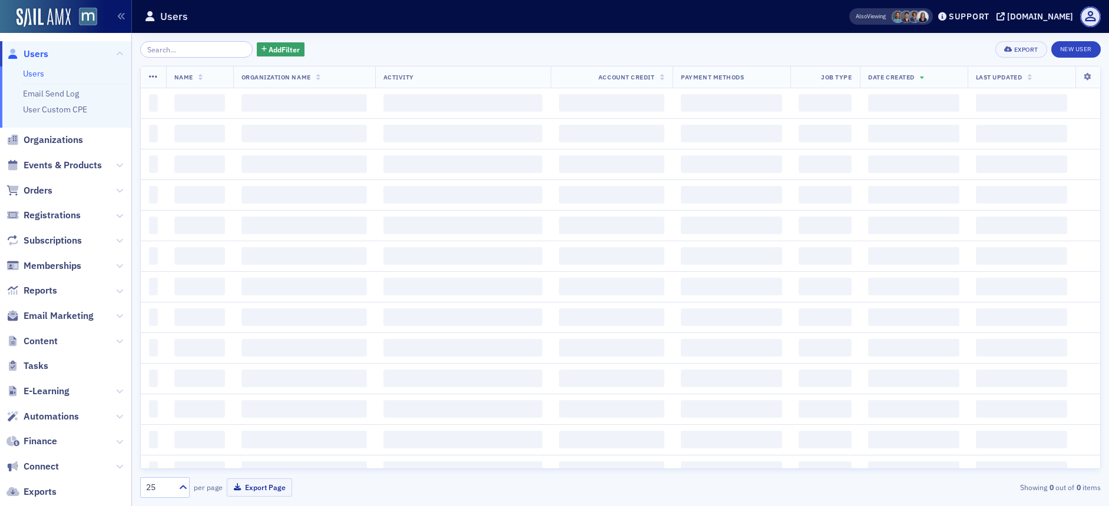
click at [211, 49] on input "search" at bounding box center [196, 49] width 112 height 16
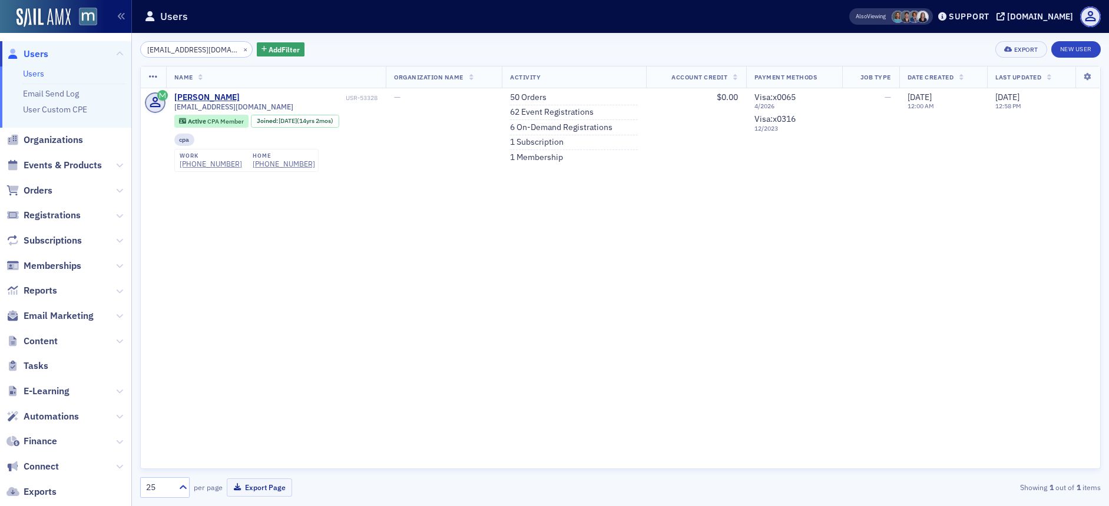
type input "lutzje@comcast.net"
click at [568, 112] on link "62 Event Registrations" at bounding box center [552, 112] width 84 height 11
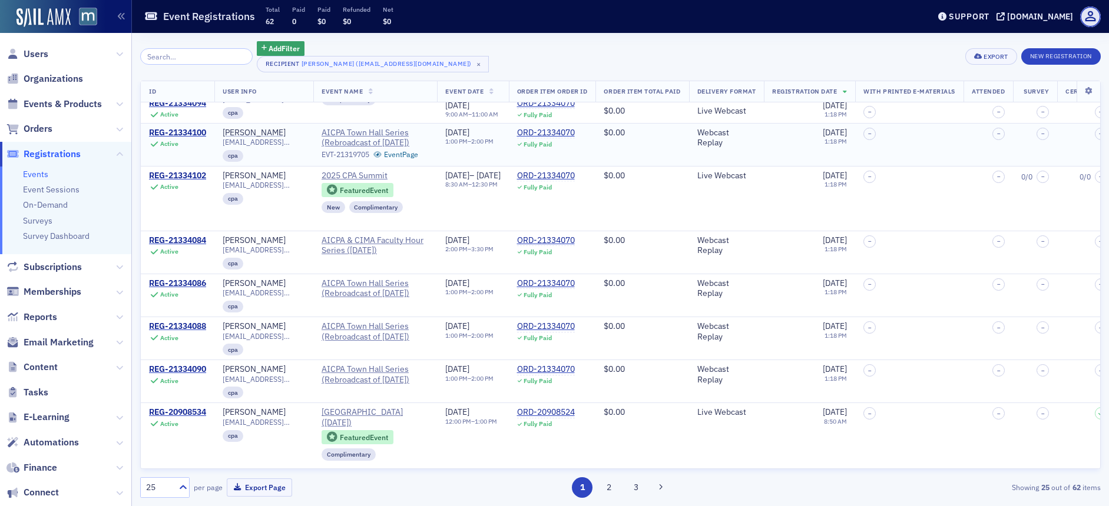
scroll to position [341, 0]
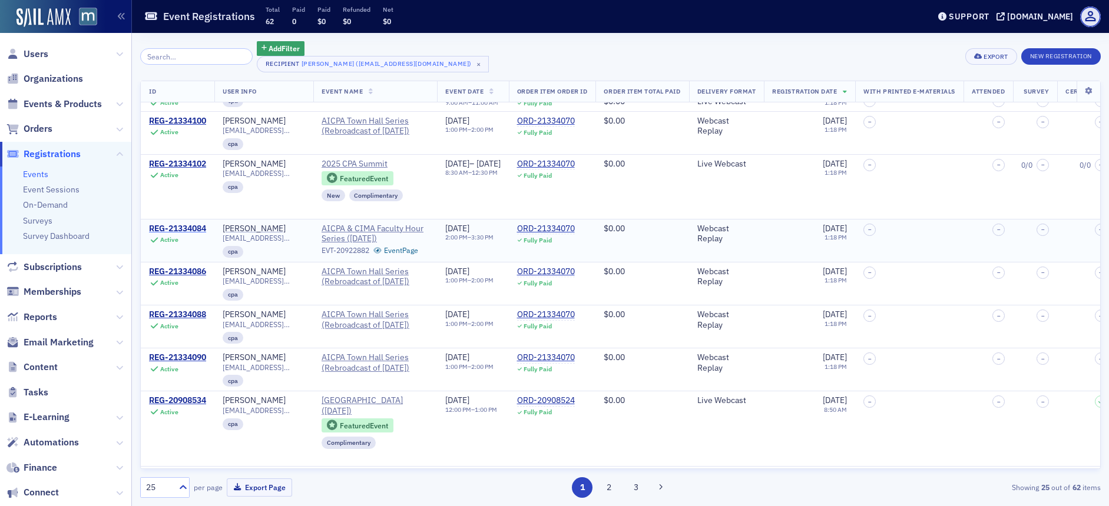
click at [190, 234] on div "REG-21334084" at bounding box center [177, 229] width 57 height 11
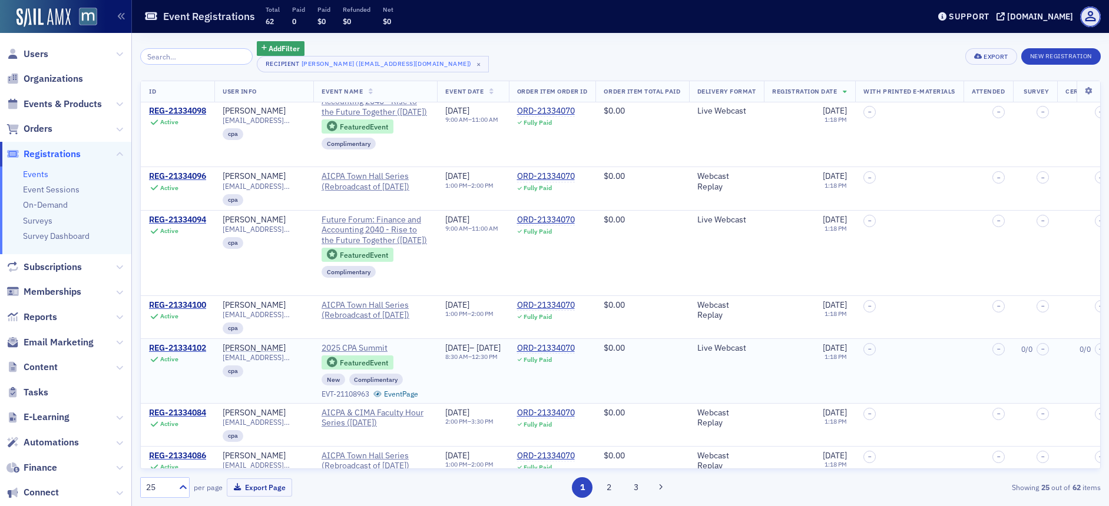
scroll to position [196, 0]
